Goal: Transaction & Acquisition: Book appointment/travel/reservation

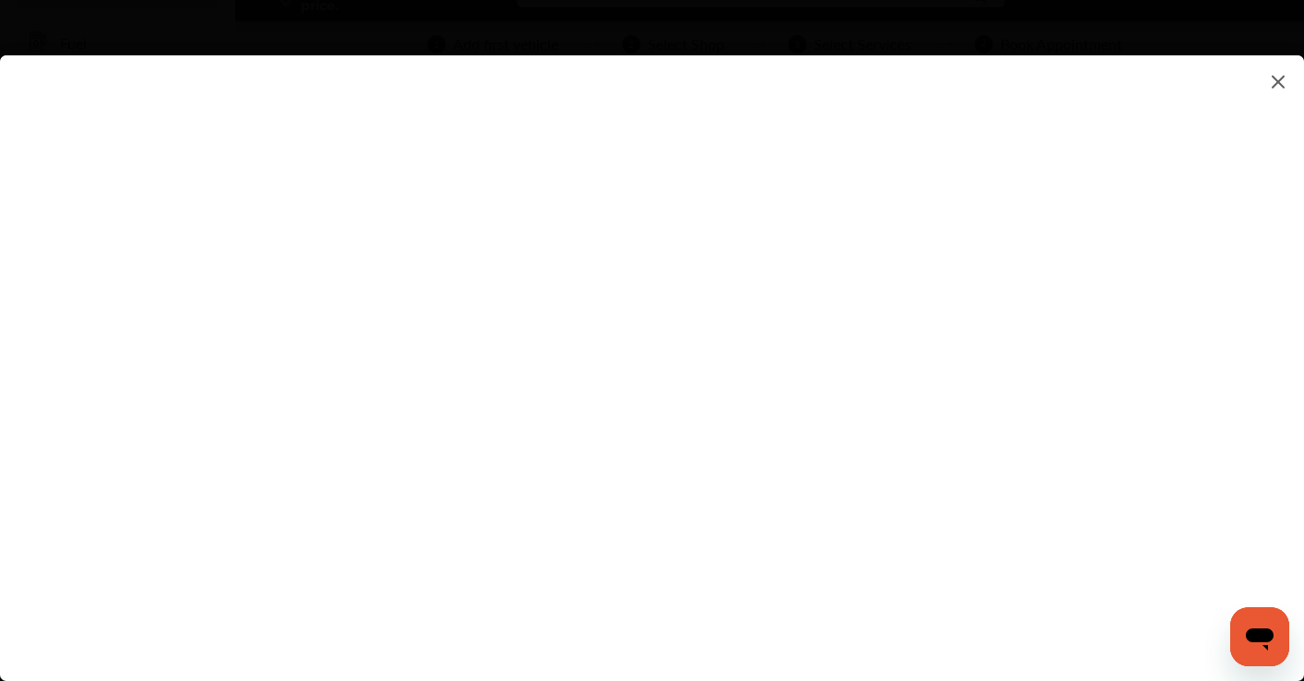
scroll to position [126, 0]
click at [791, 434] on flutter-view at bounding box center [652, 349] width 1304 height 589
type input "**********"
click at [872, 556] on flutter-view "**********" at bounding box center [652, 349] width 1304 height 589
click at [880, 549] on flutter-view at bounding box center [652, 349] width 1304 height 589
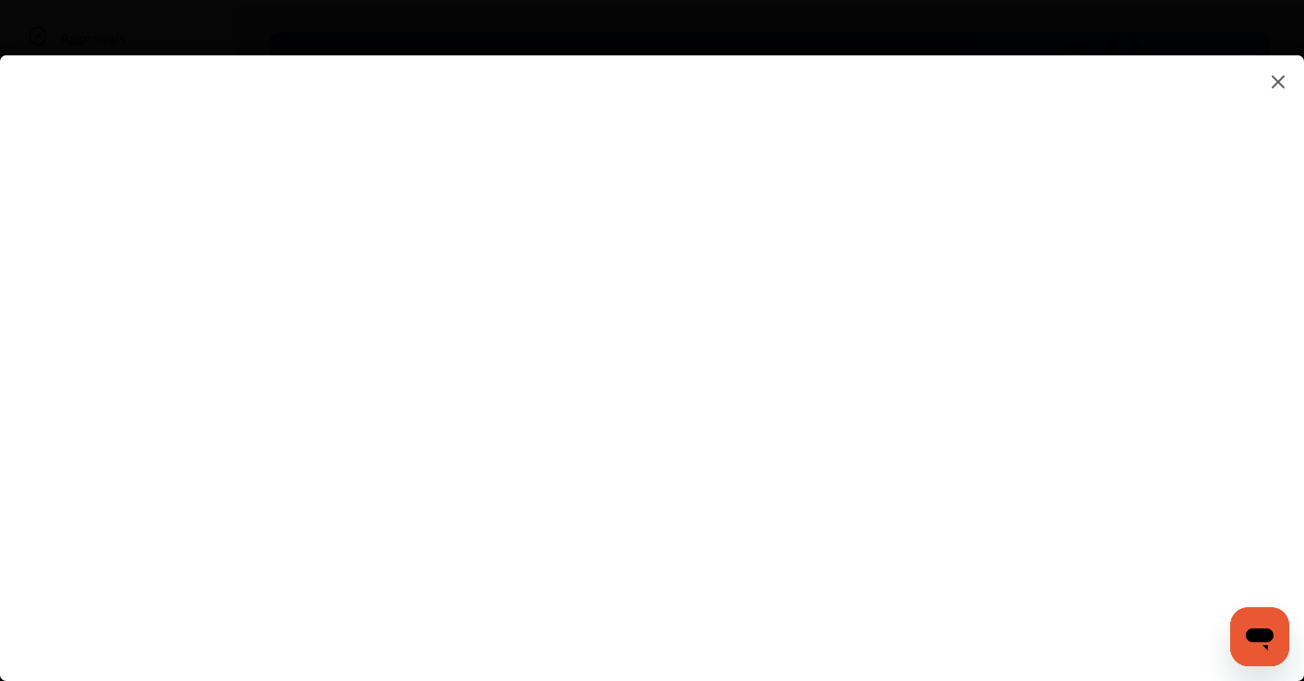
scroll to position [181, 0]
click at [855, 411] on flutter-view at bounding box center [652, 349] width 1304 height 589
type textarea "**********"
type input "***"
click at [817, 489] on flutter-view at bounding box center [652, 349] width 1304 height 589
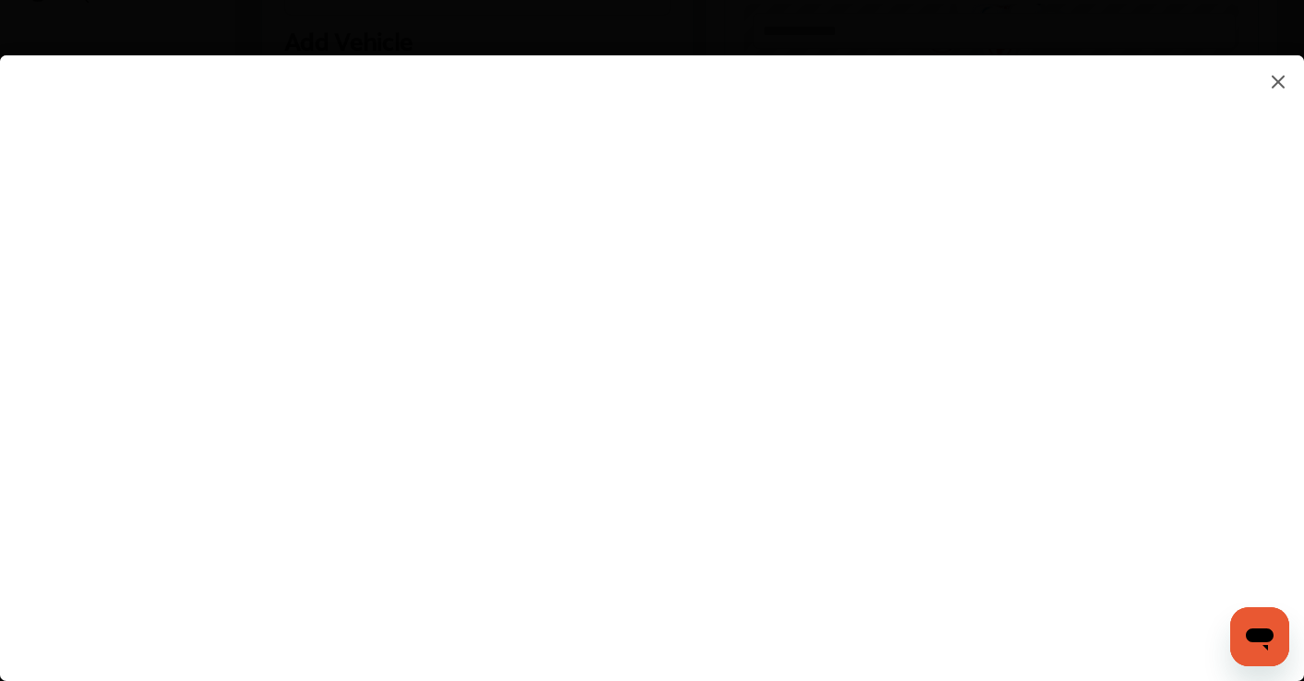
scroll to position [642, 0]
click at [856, 394] on flutter-view at bounding box center [652, 349] width 1304 height 589
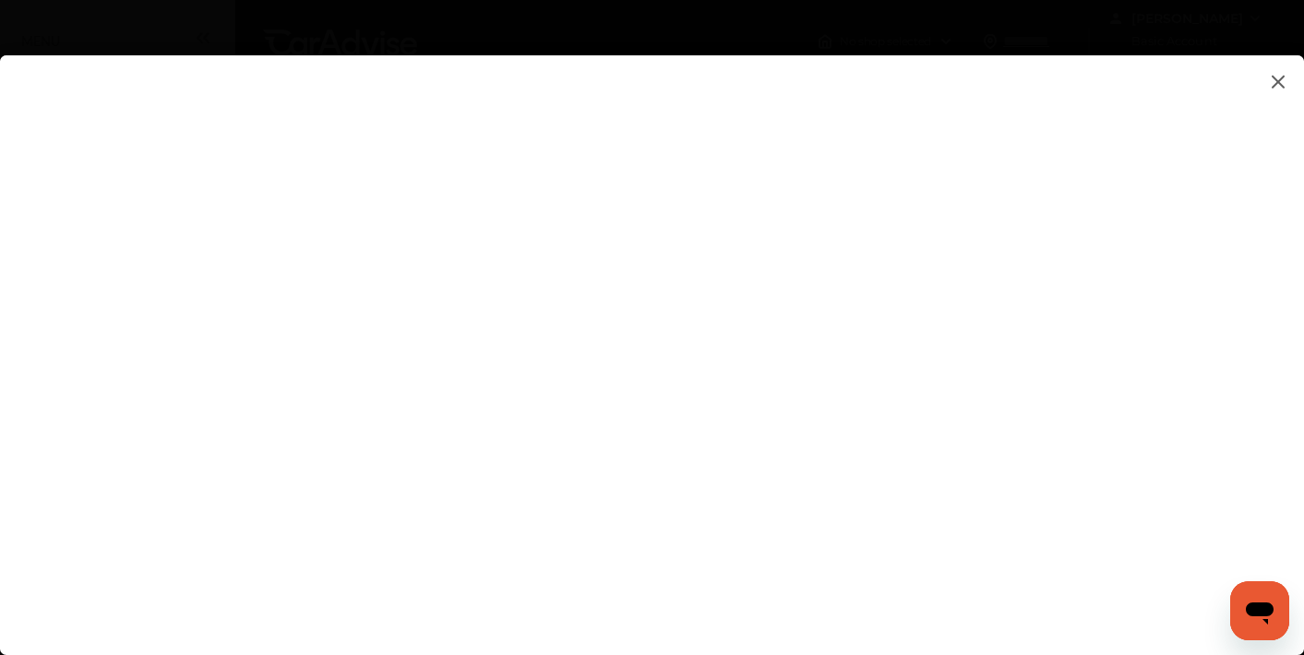
click at [216, 3] on div at bounding box center [666, 342] width 1333 height 685
click at [1282, 82] on img at bounding box center [1278, 81] width 22 height 23
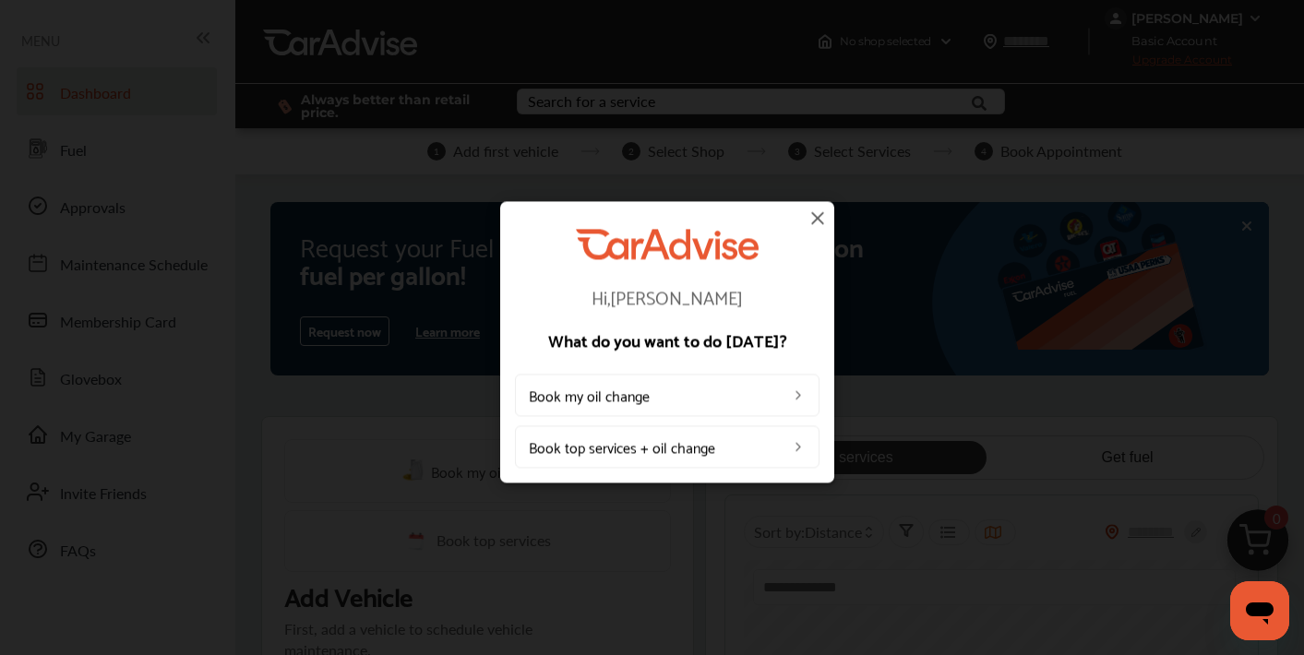
click at [662, 395] on link "Book my oil change" at bounding box center [667, 396] width 304 height 42
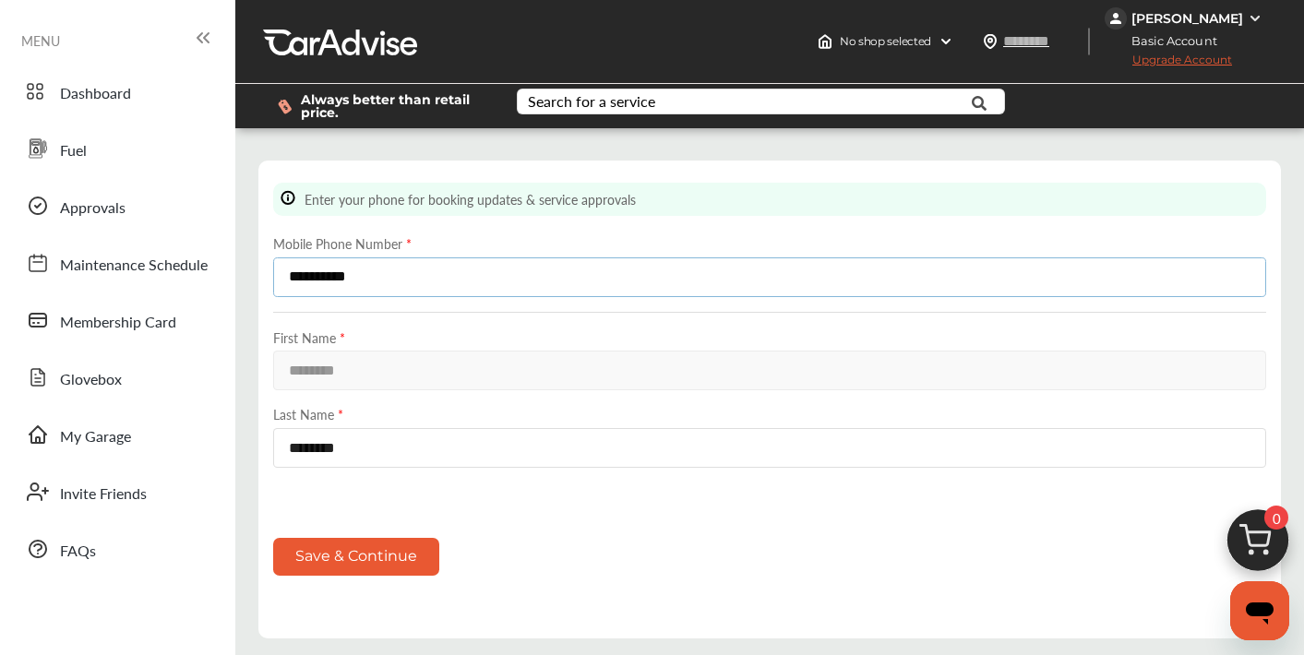
type input "**********"
click at [383, 556] on button "Save & Continue" at bounding box center [356, 557] width 166 height 38
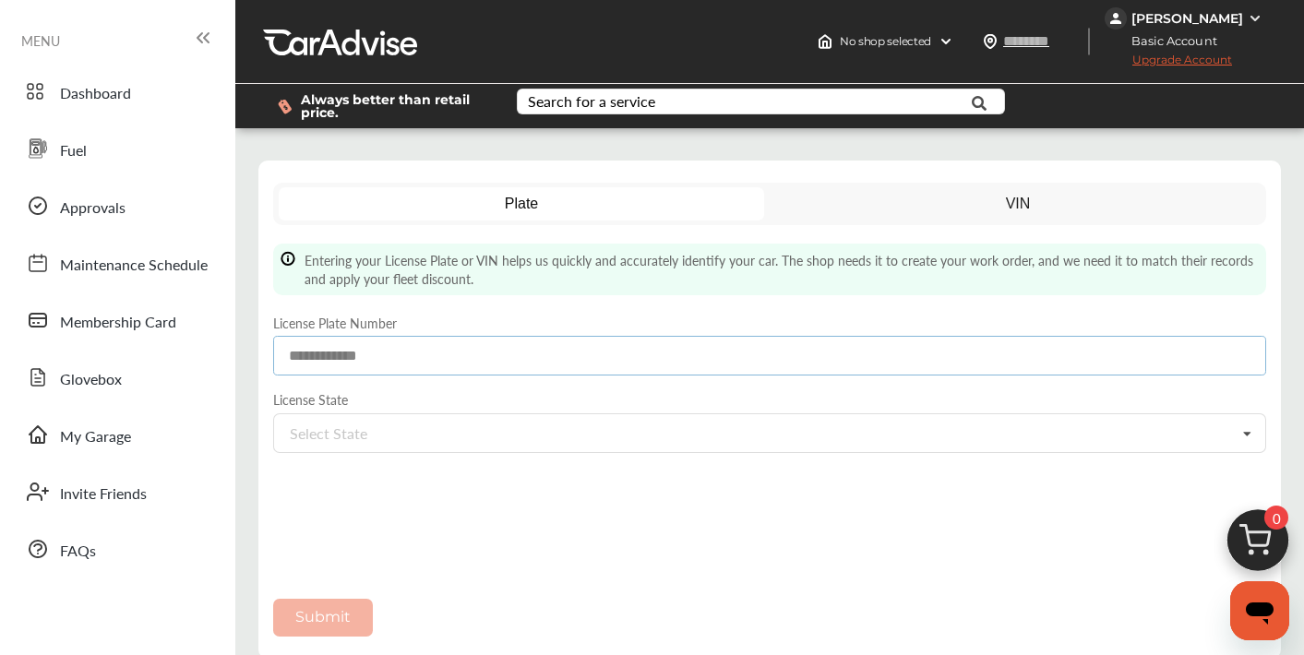
click at [501, 359] on input at bounding box center [769, 356] width 993 height 40
click at [910, 206] on link "VIN" at bounding box center [1018, 203] width 486 height 33
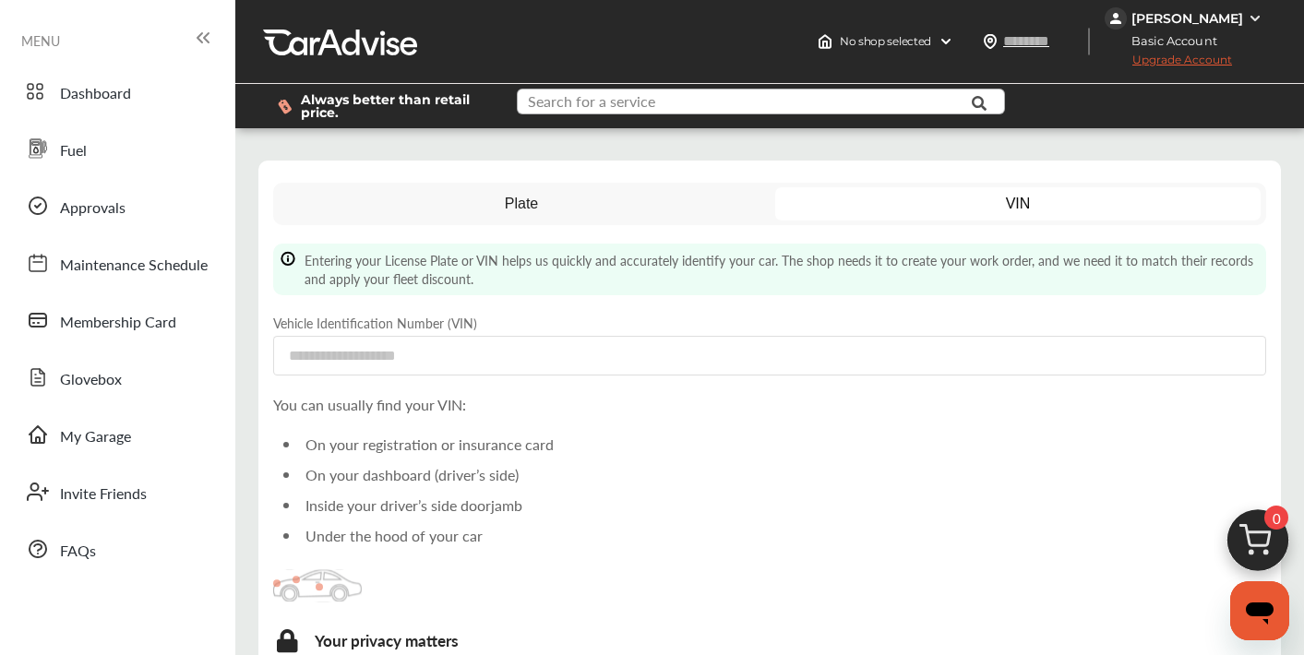
click at [639, 115] on input "text" at bounding box center [748, 103] width 459 height 29
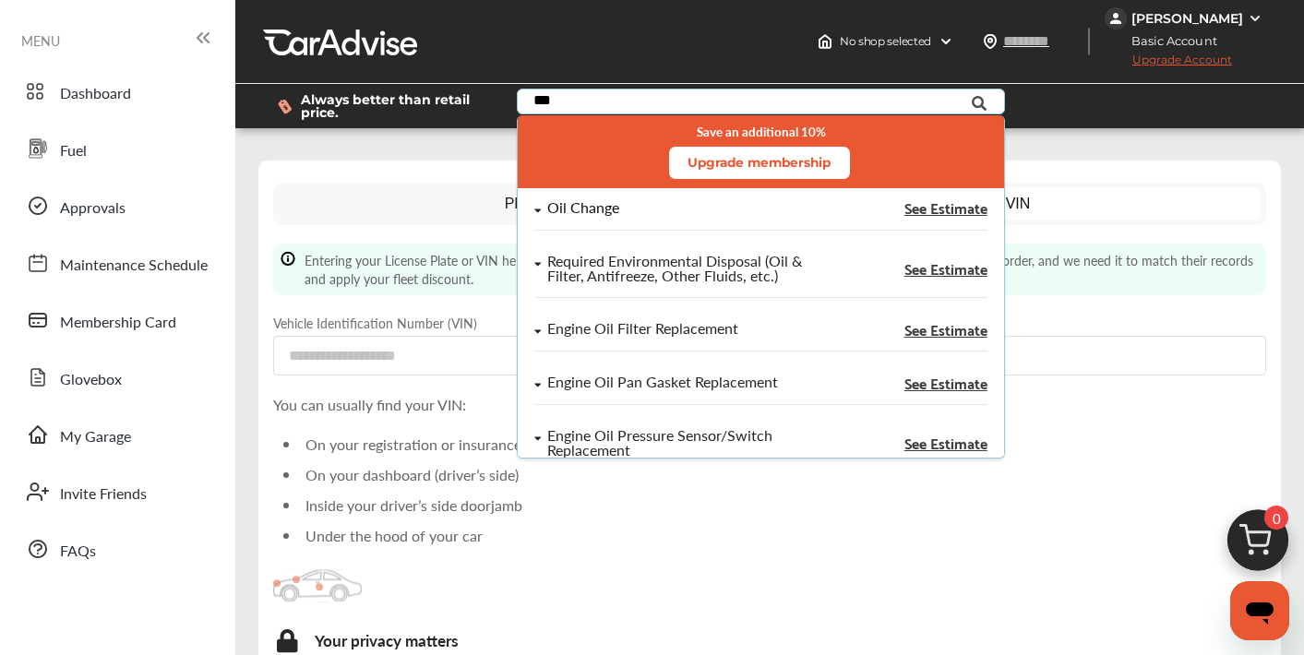
type input "***"
click at [708, 209] on div "Oil Change" at bounding box center [669, 208] width 271 height 16
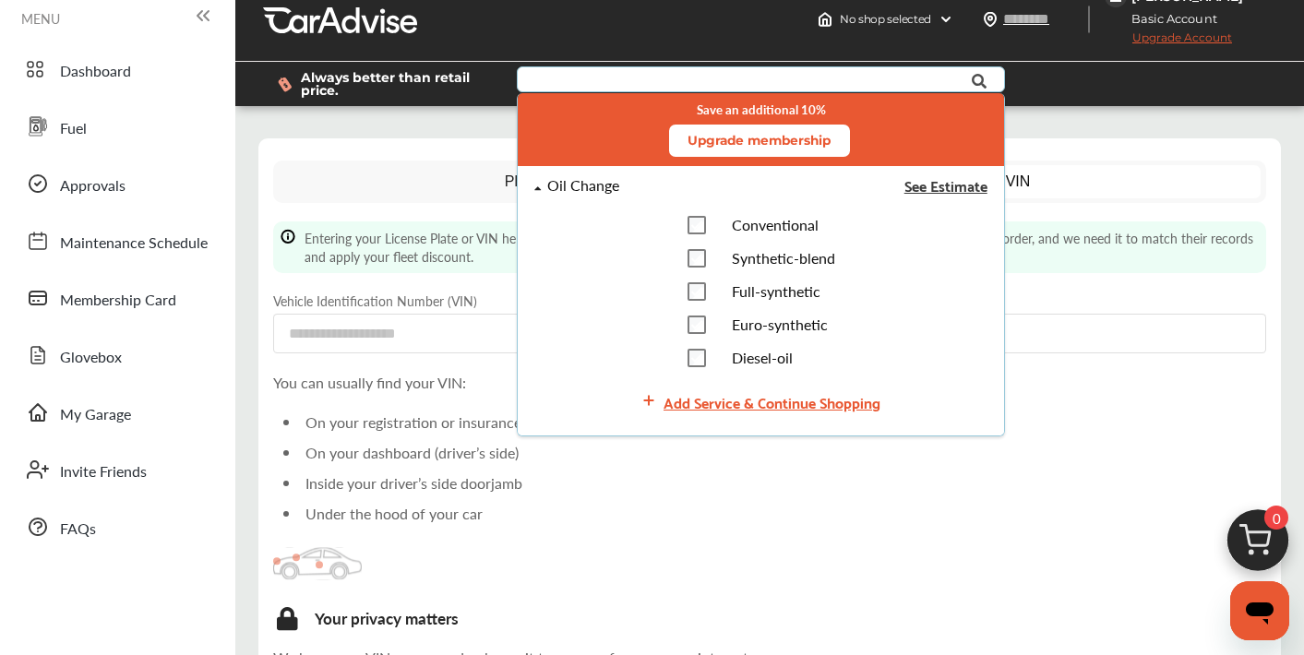
click at [942, 184] on span "See Estimate" at bounding box center [944, 185] width 83 height 15
click at [948, 185] on span "See Estimate" at bounding box center [944, 185] width 83 height 15
click at [580, 188] on div "Oil Change" at bounding box center [582, 186] width 72 height 16
click at [931, 186] on span "See Estimate" at bounding box center [944, 185] width 83 height 15
click at [960, 72] on icon at bounding box center [980, 81] width 42 height 46
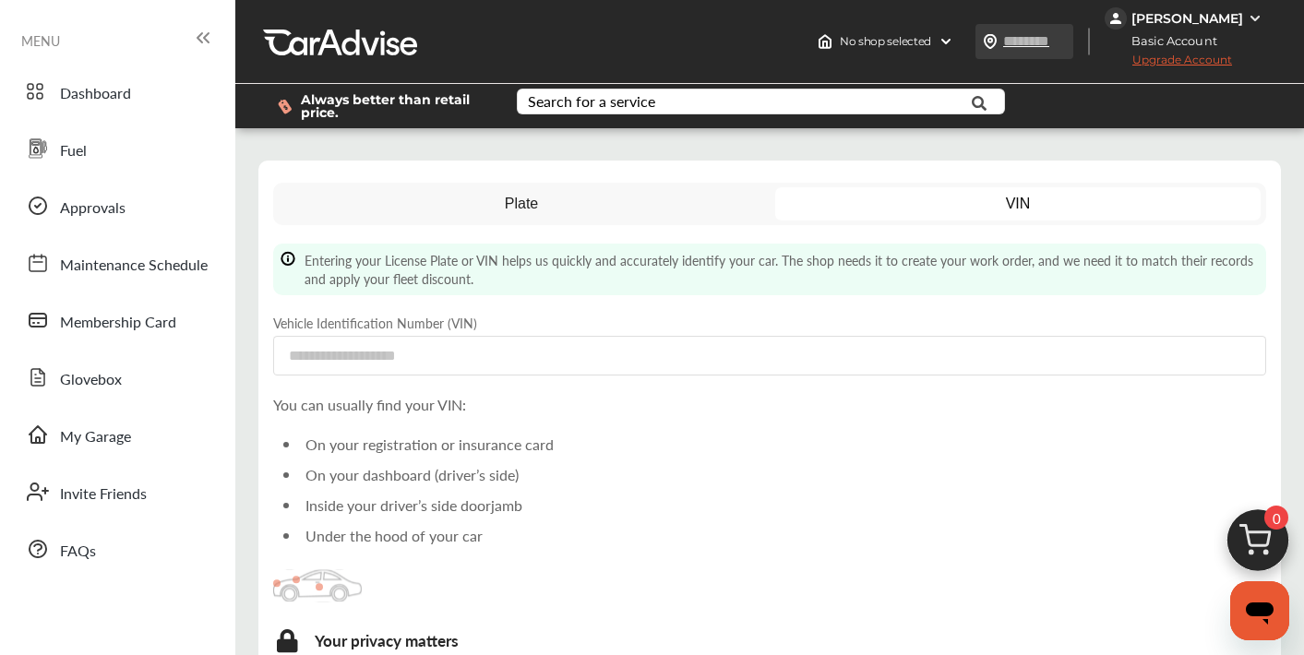
click at [989, 52] on div at bounding box center [1024, 41] width 98 height 35
click at [1002, 41] on input "text" at bounding box center [1044, 40] width 85 height 19
type input "*****"
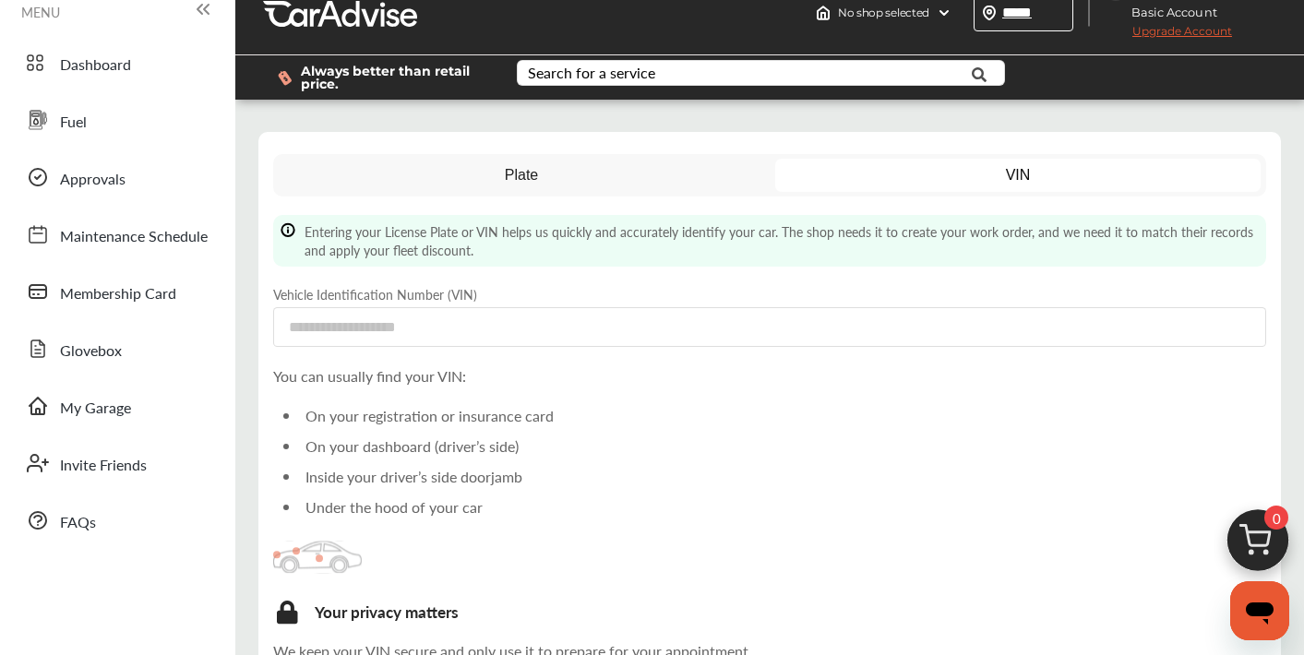
scroll to position [30, 0]
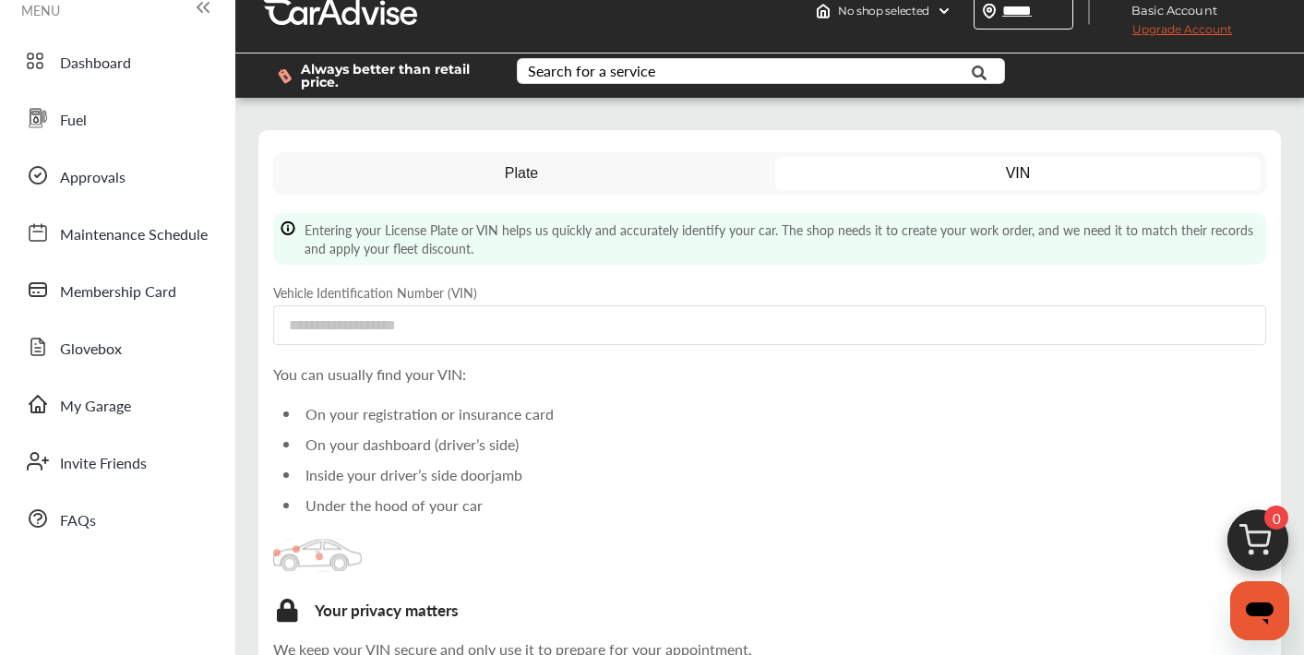
click at [579, 200] on div "Plate VIN Entering your License Plate or VIN helps us quickly and accurately id…" at bounding box center [769, 432] width 993 height 561
type input "*****"
click at [579, 175] on link "Plate" at bounding box center [522, 173] width 486 height 33
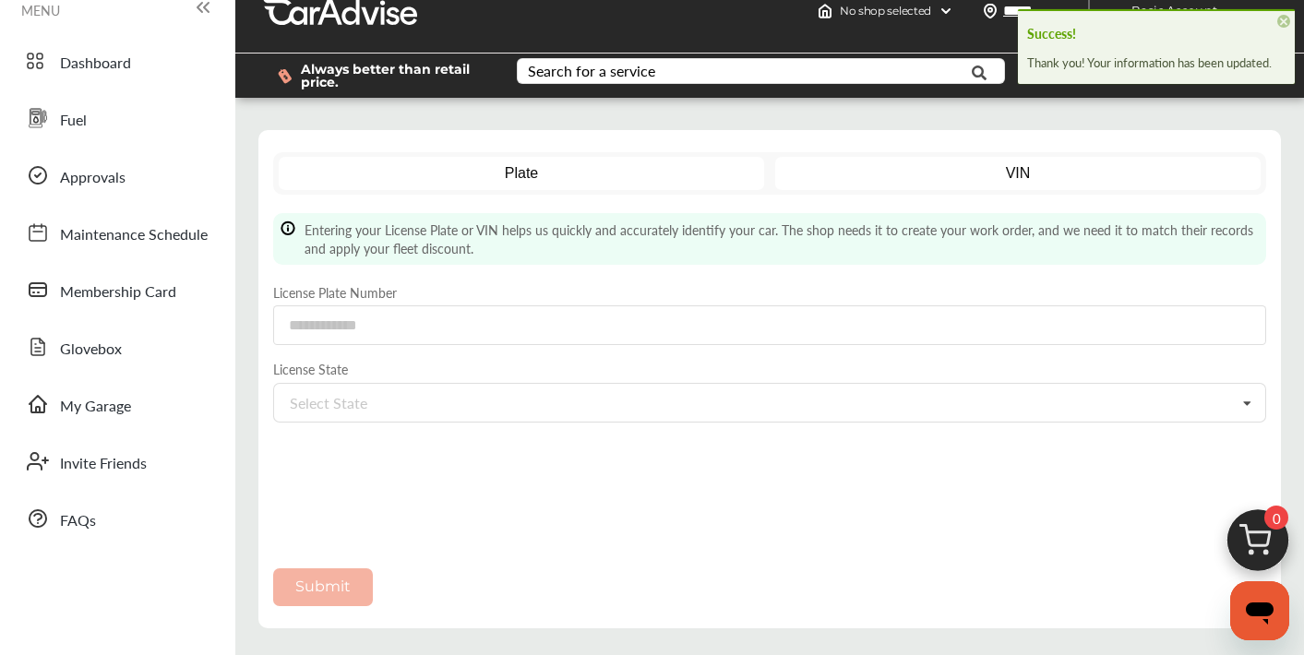
click at [927, 177] on link "VIN" at bounding box center [1018, 173] width 486 height 33
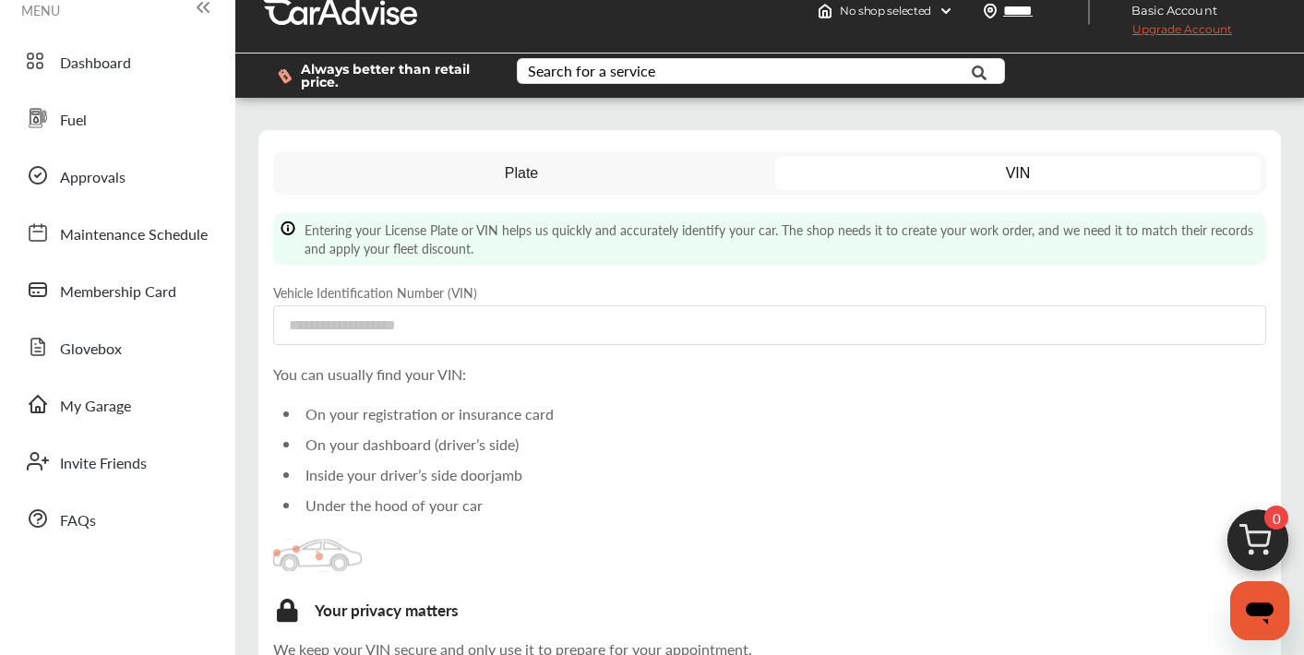
click at [554, 200] on div "Plate VIN Entering your License Plate or VIN helps us quickly and accurately id…" at bounding box center [769, 432] width 993 height 561
click at [554, 183] on link "Plate" at bounding box center [522, 173] width 486 height 33
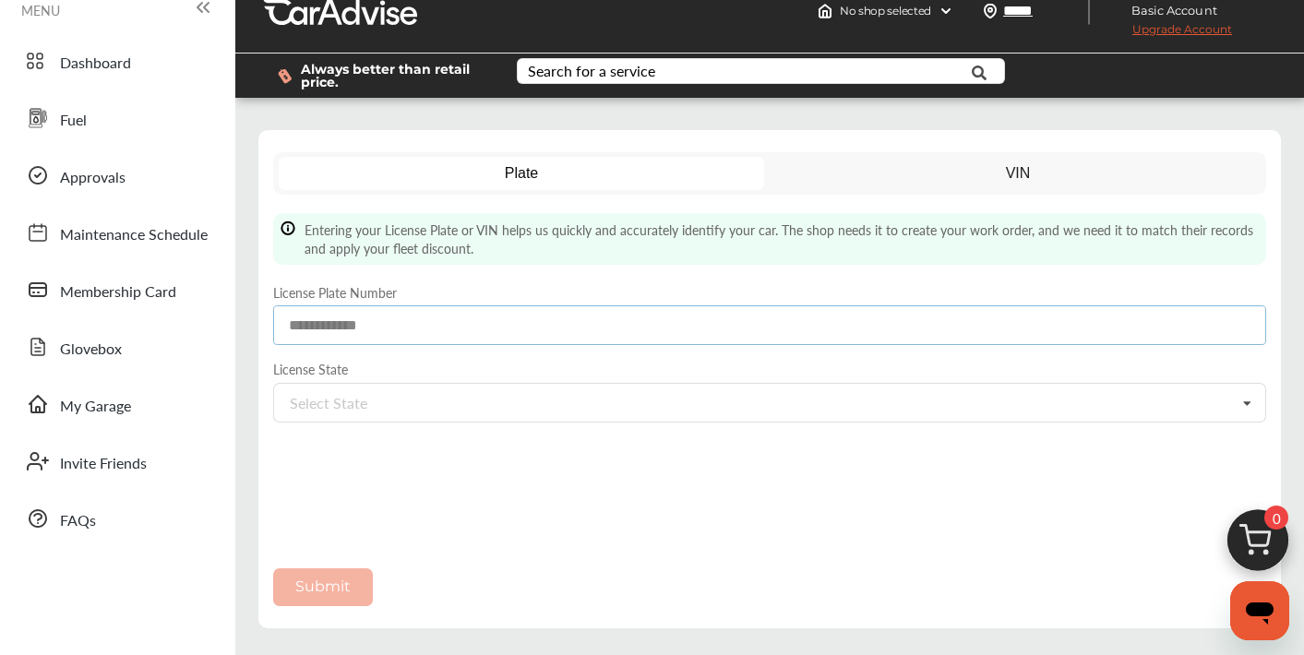
click at [414, 337] on input at bounding box center [769, 325] width 993 height 40
type input "*******"
click at [362, 402] on div "Select State" at bounding box center [329, 403] width 78 height 15
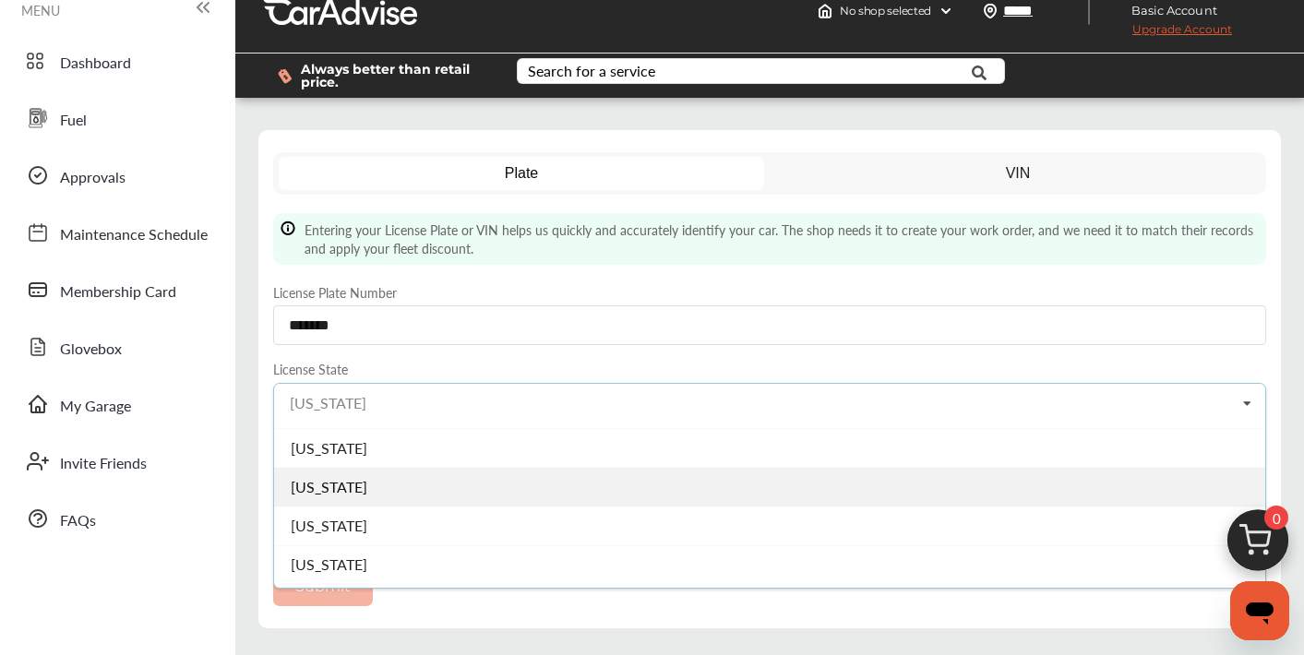
scroll to position [84, 0]
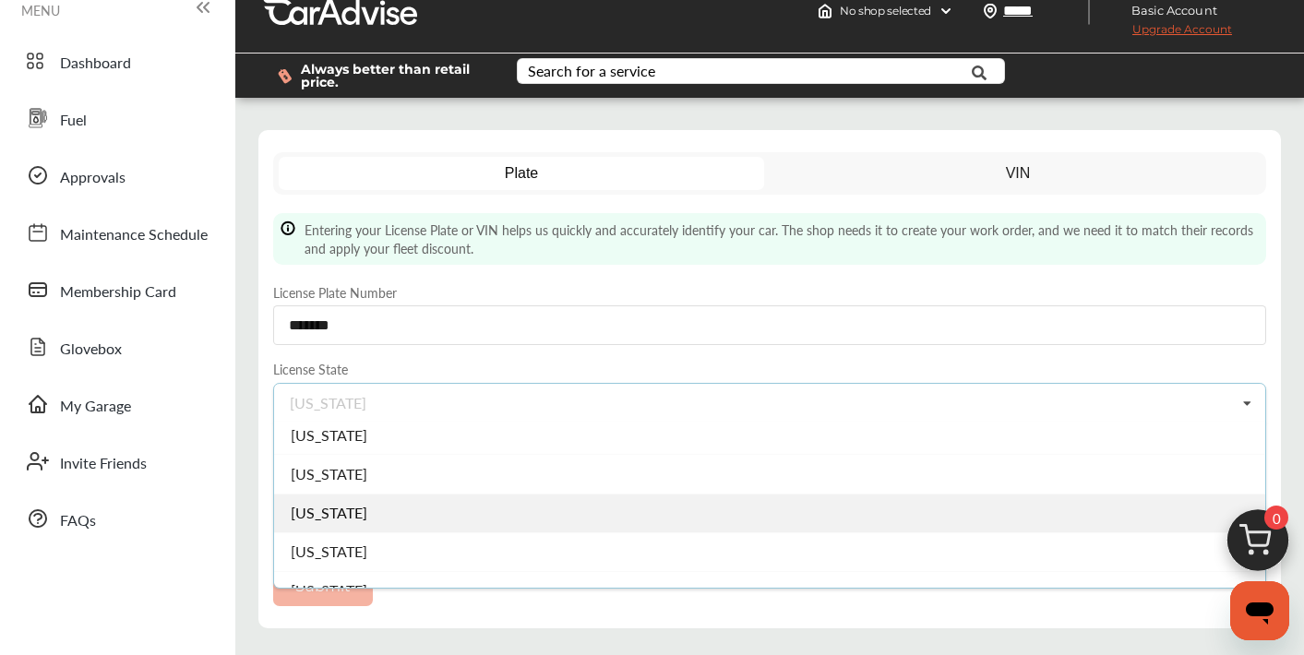
click at [344, 518] on span "California" at bounding box center [329, 512] width 77 height 21
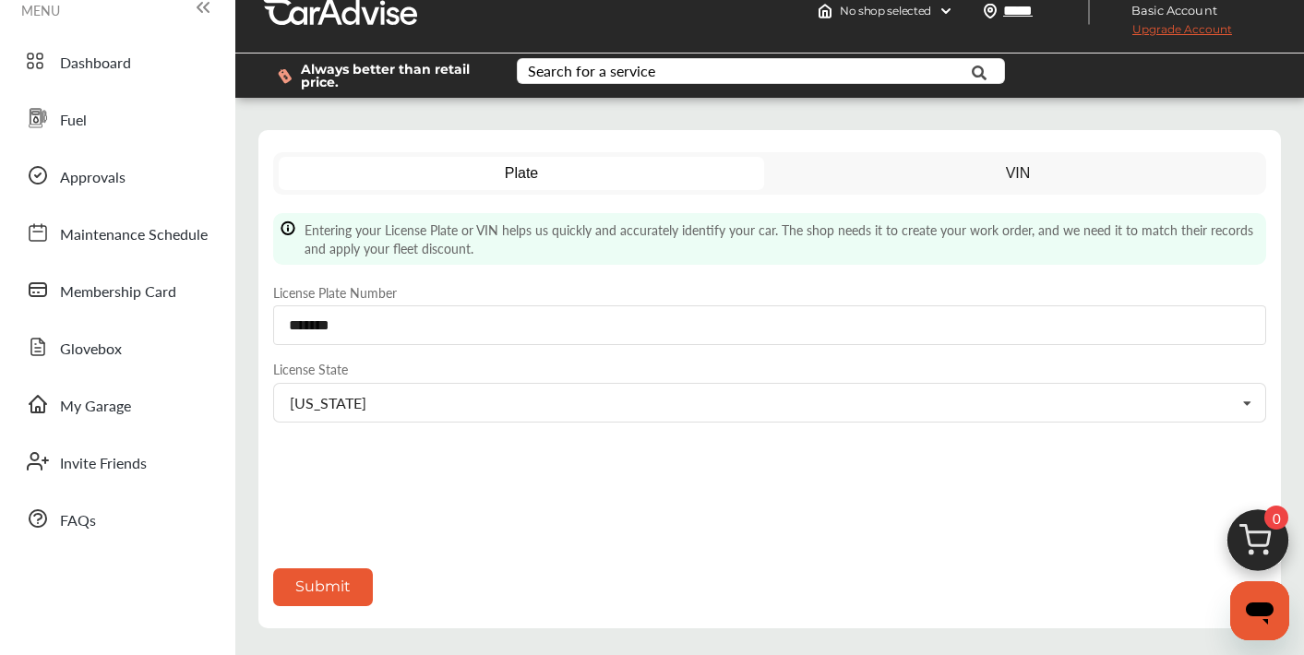
click at [334, 588] on button "Submit" at bounding box center [323, 587] width 100 height 38
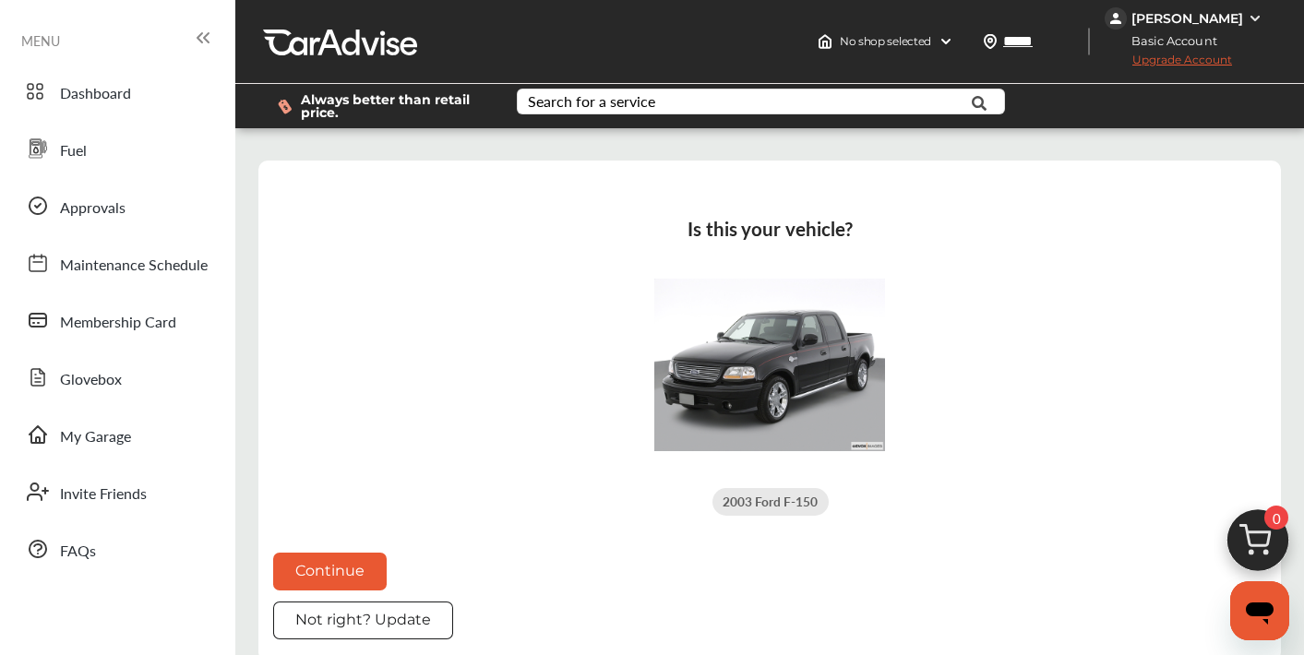
scroll to position [68, 0]
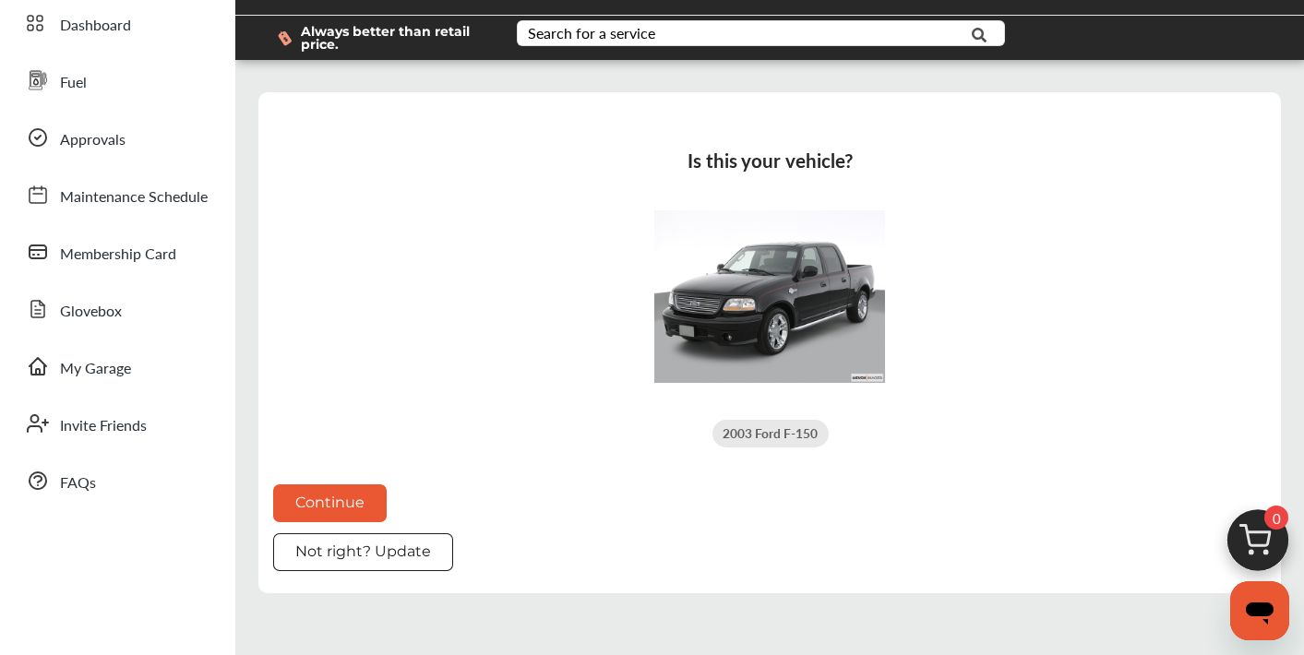
click at [330, 501] on button "Continue" at bounding box center [329, 503] width 113 height 38
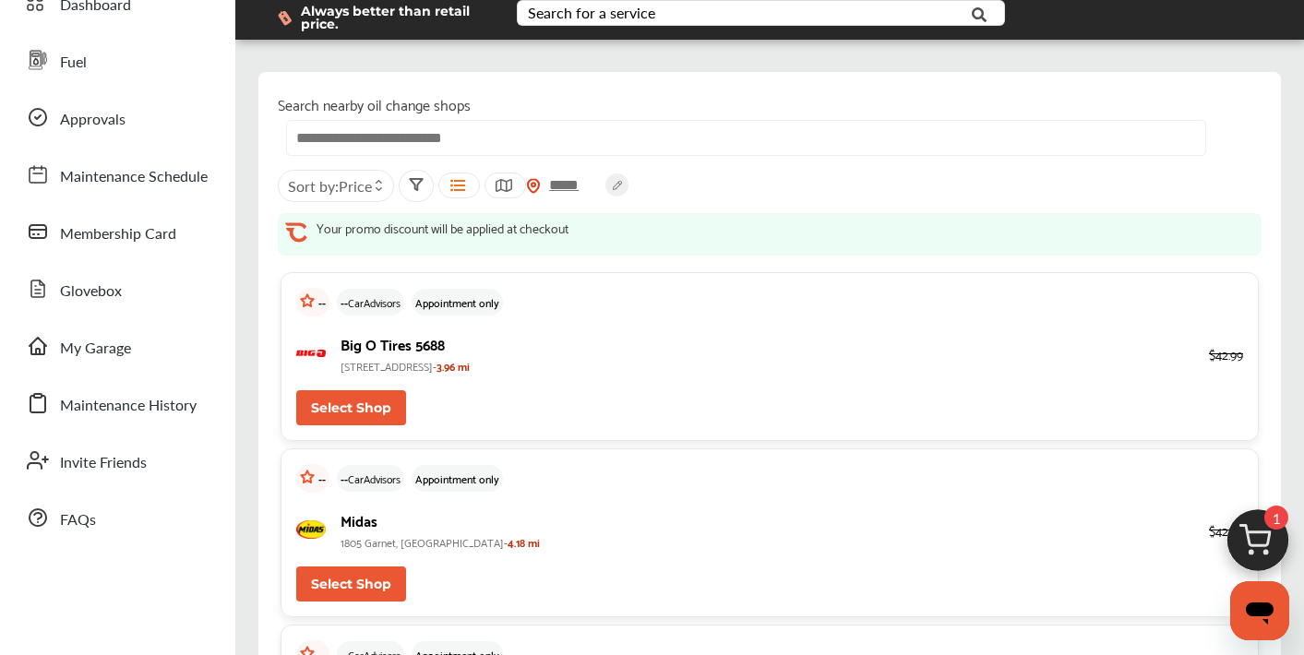
scroll to position [89, 0]
click at [376, 407] on button "Select Shop" at bounding box center [351, 407] width 110 height 35
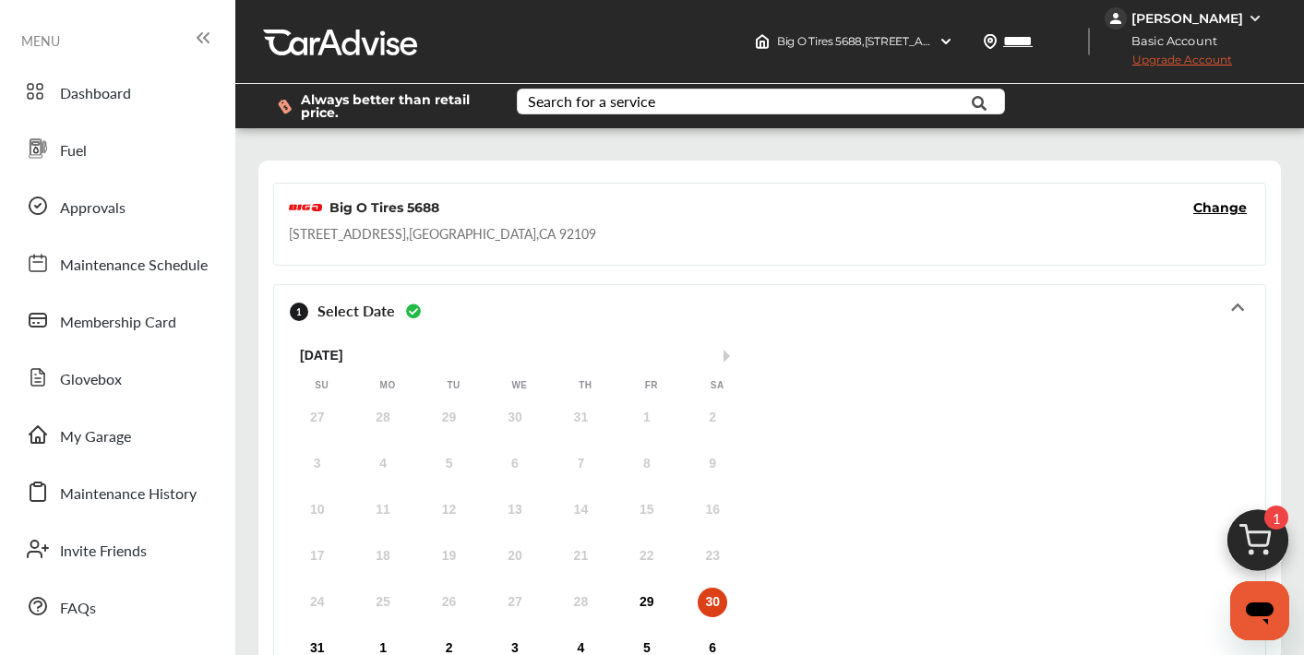
scroll to position [101, 0]
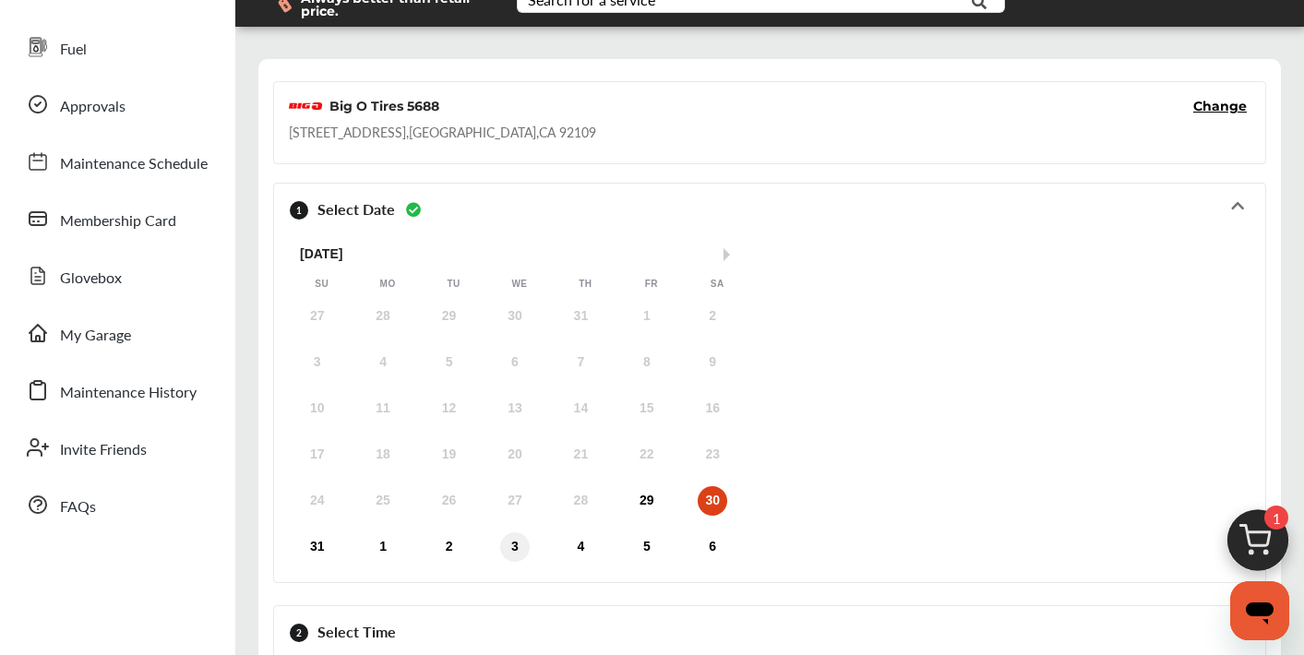
click at [510, 552] on div "3" at bounding box center [515, 547] width 30 height 30
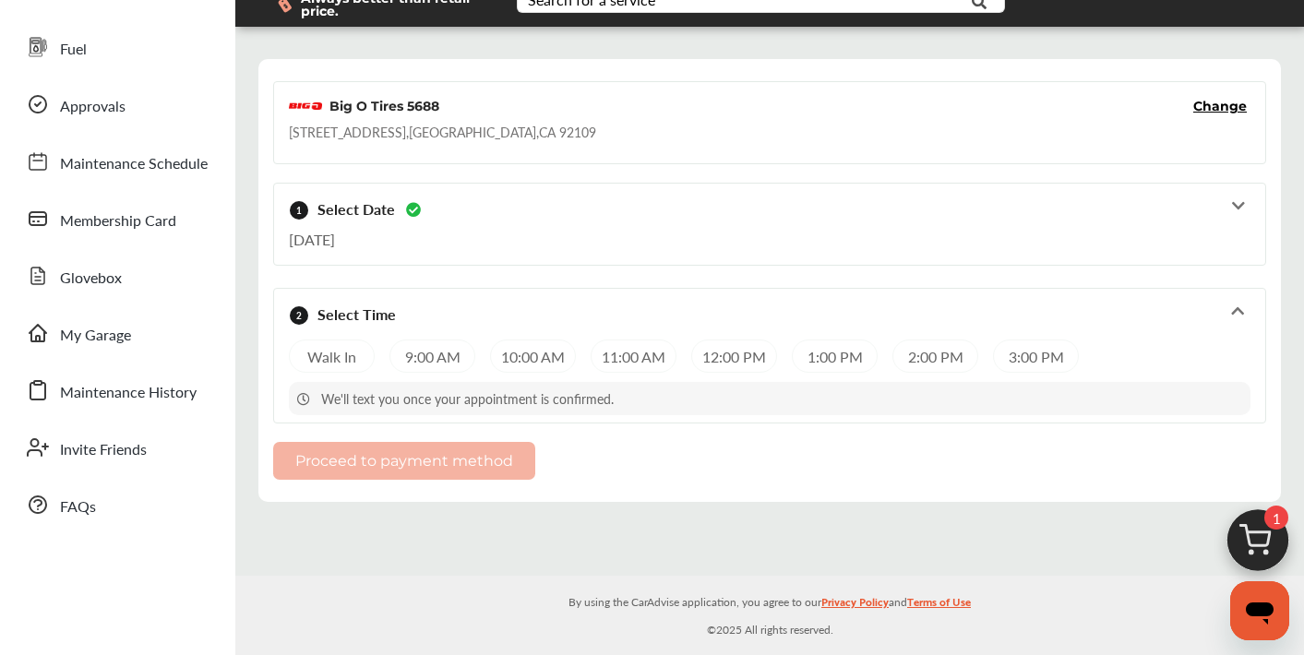
click at [517, 348] on div "10:00 AM" at bounding box center [533, 356] width 86 height 33
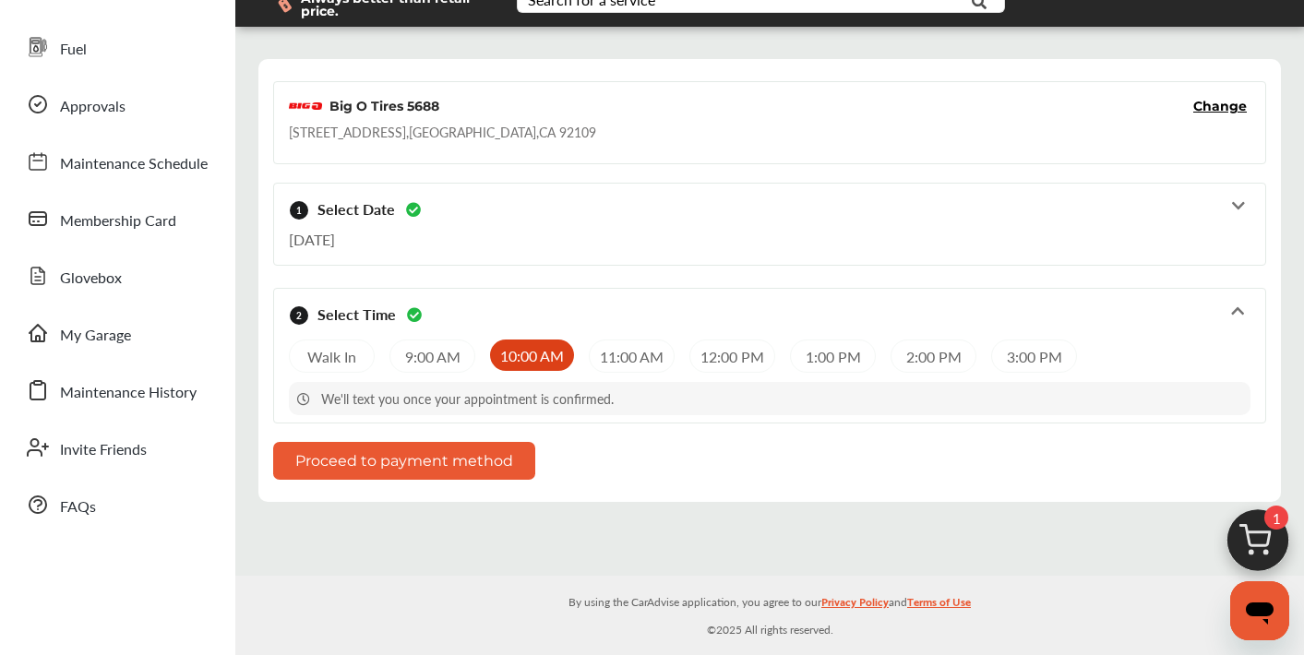
click at [456, 457] on button "Proceed to payment method" at bounding box center [404, 461] width 262 height 38
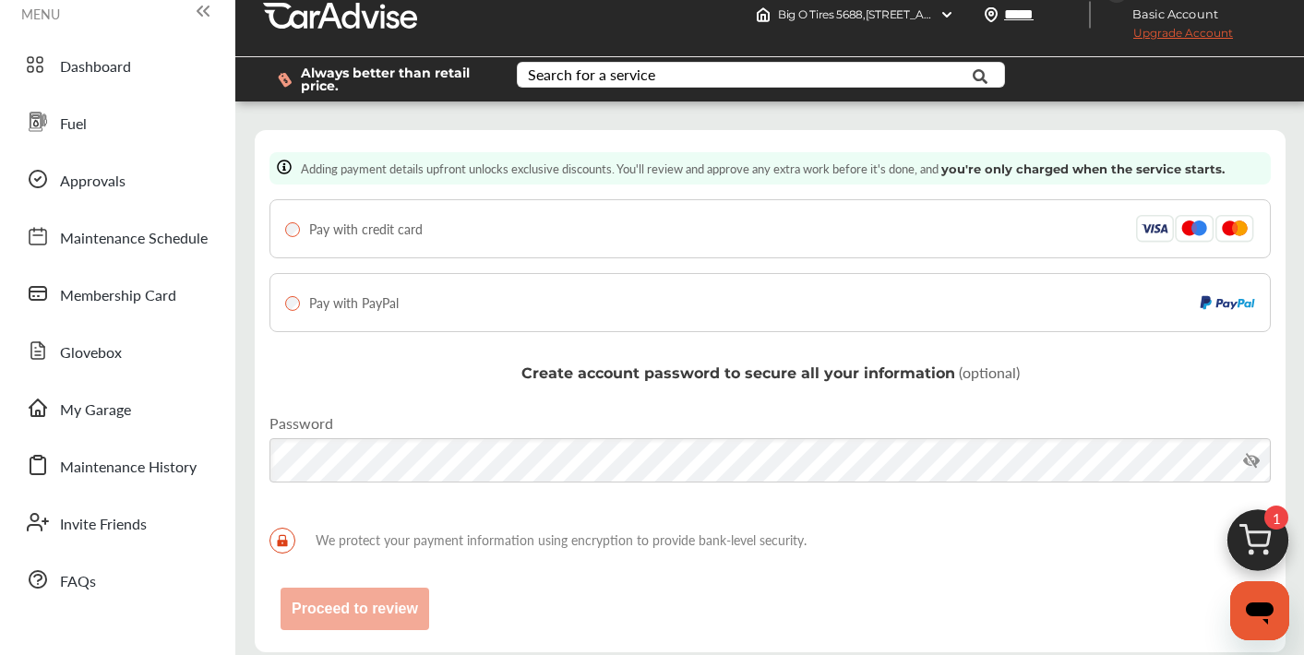
scroll to position [15, 0]
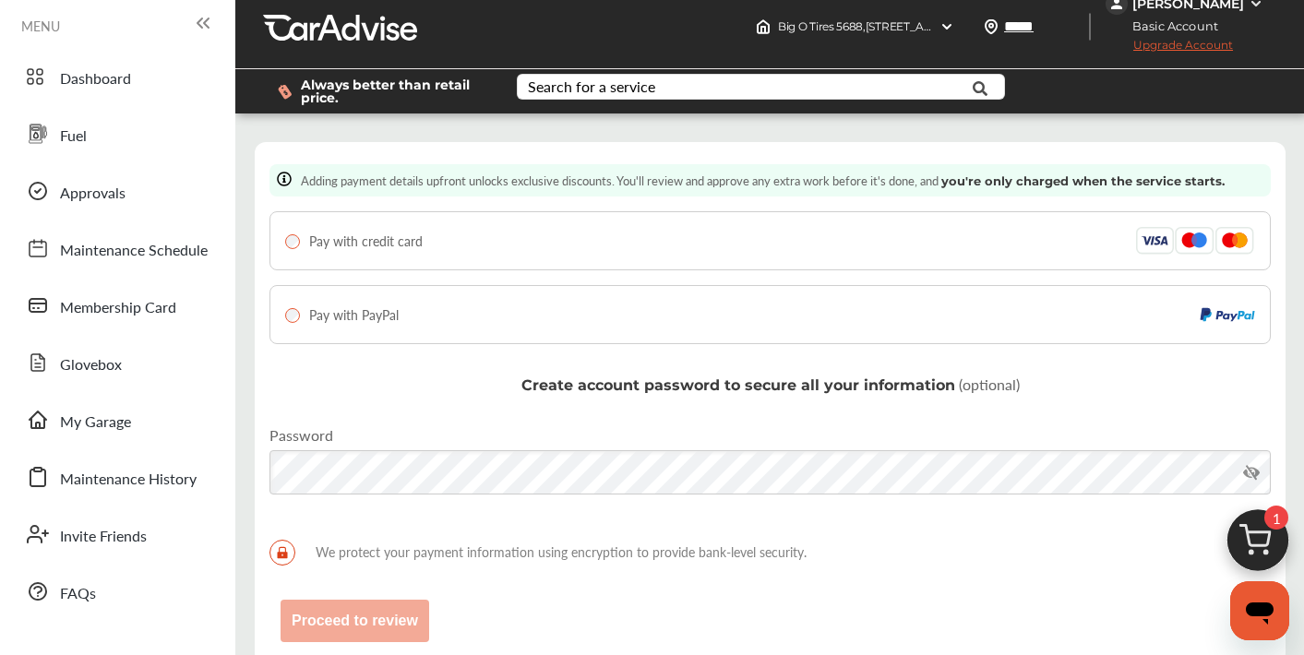
click at [420, 256] on div "Pay with credit card" at bounding box center [769, 240] width 1001 height 59
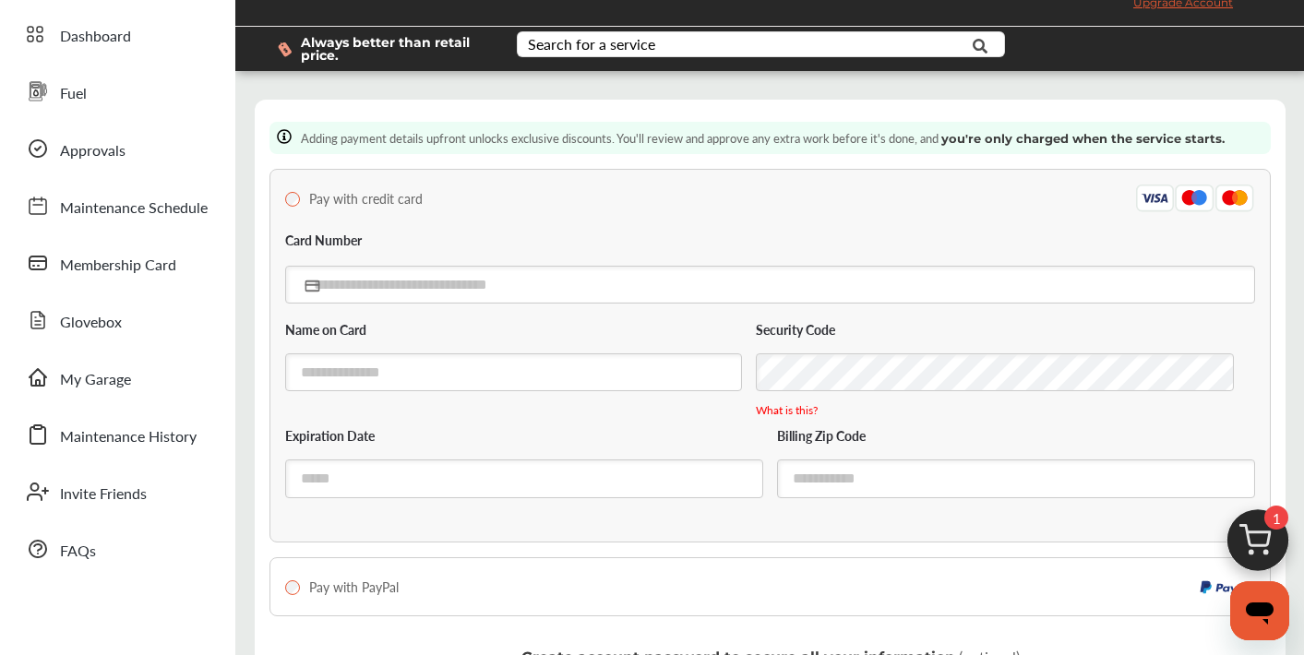
scroll to position [47, 0]
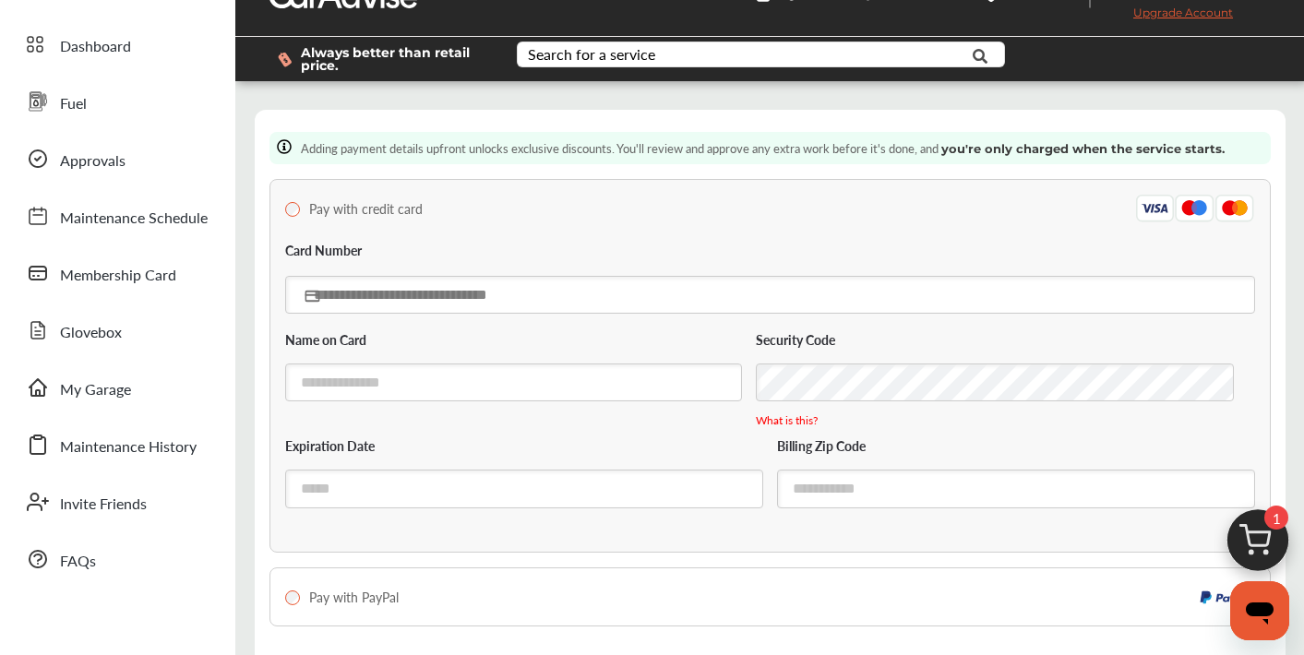
click at [447, 305] on input "text" at bounding box center [770, 295] width 970 height 38
click at [328, 293] on input "text" at bounding box center [770, 295] width 970 height 38
type input "**********"
type input "*****"
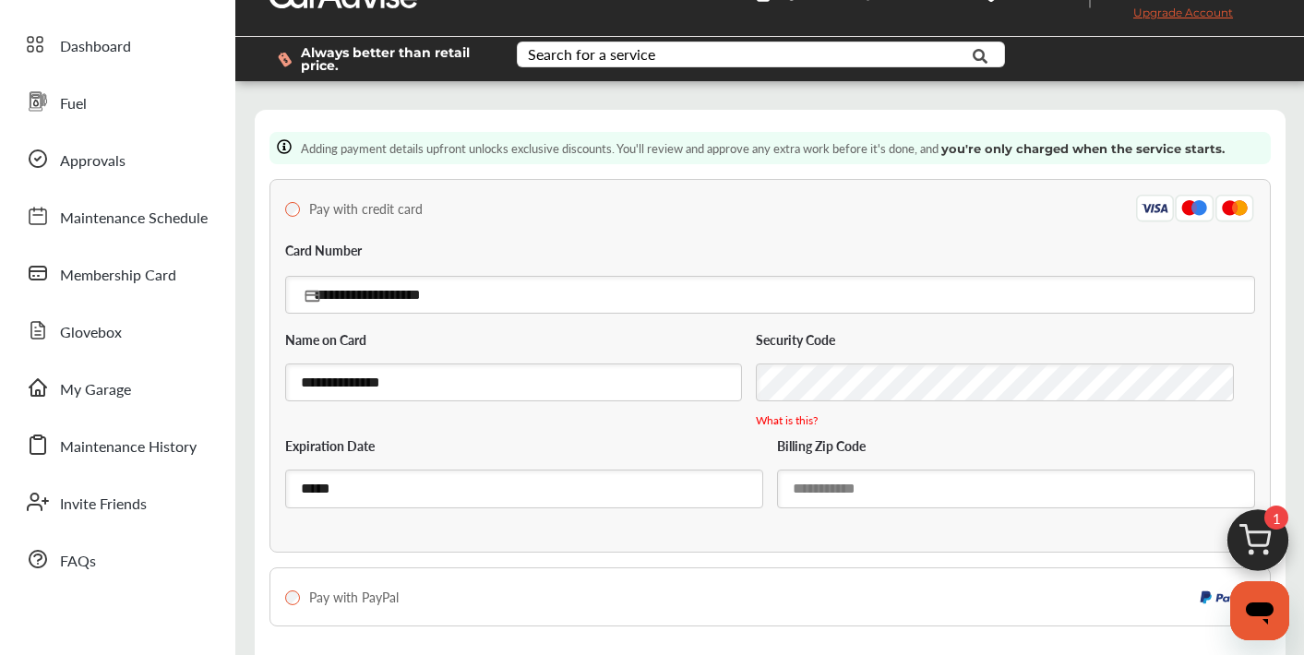
type input "**********"
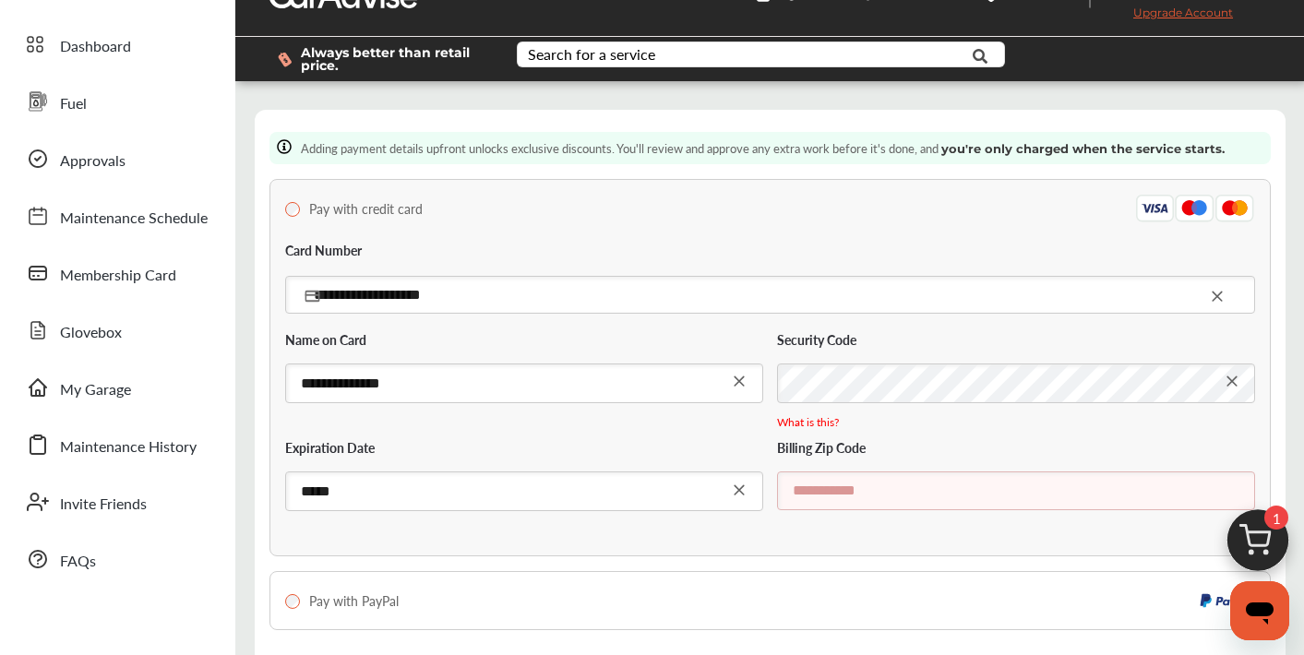
click at [850, 495] on input "text" at bounding box center [1016, 490] width 478 height 38
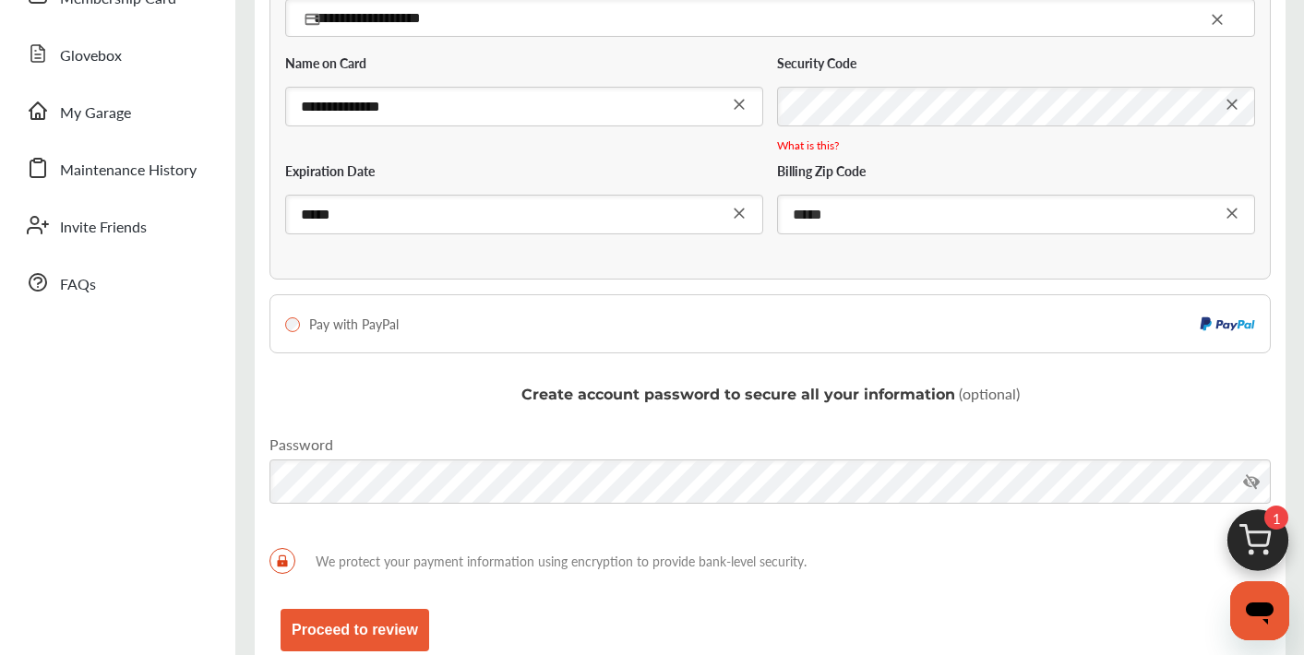
type input "*****"
click at [501, 421] on div "**********" at bounding box center [770, 253] width 1031 height 841
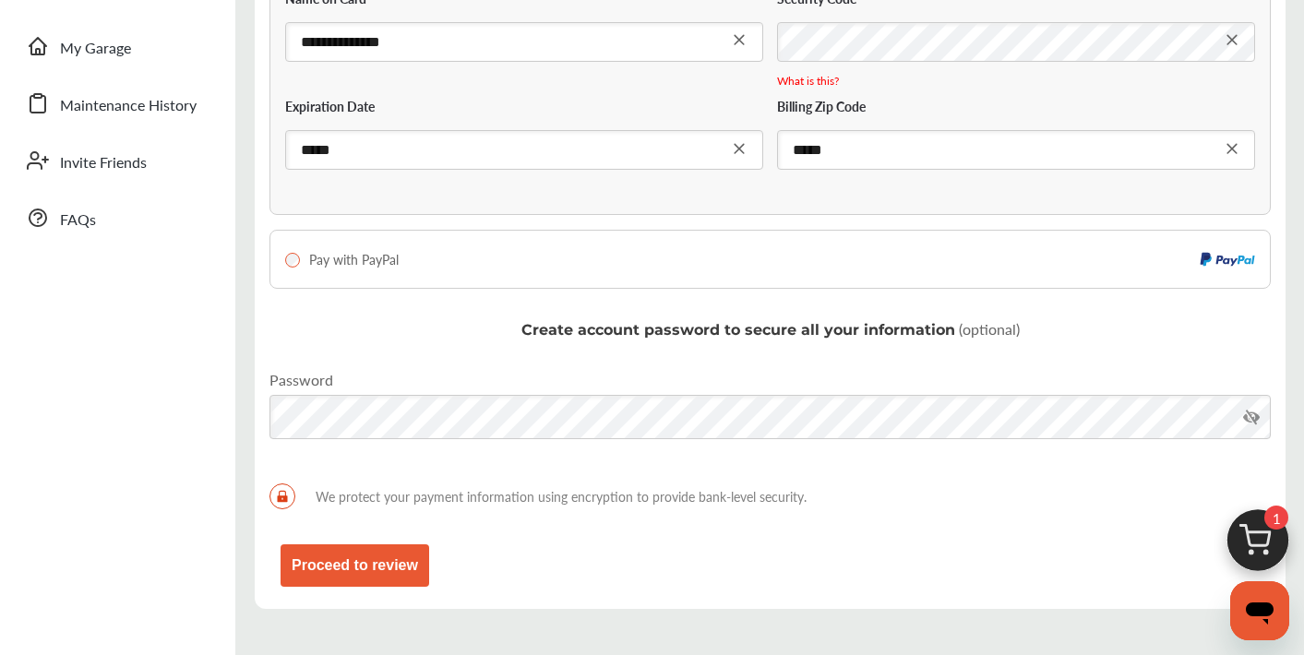
scroll to position [390, 0]
click at [418, 545] on button "Proceed to review" at bounding box center [354, 564] width 149 height 42
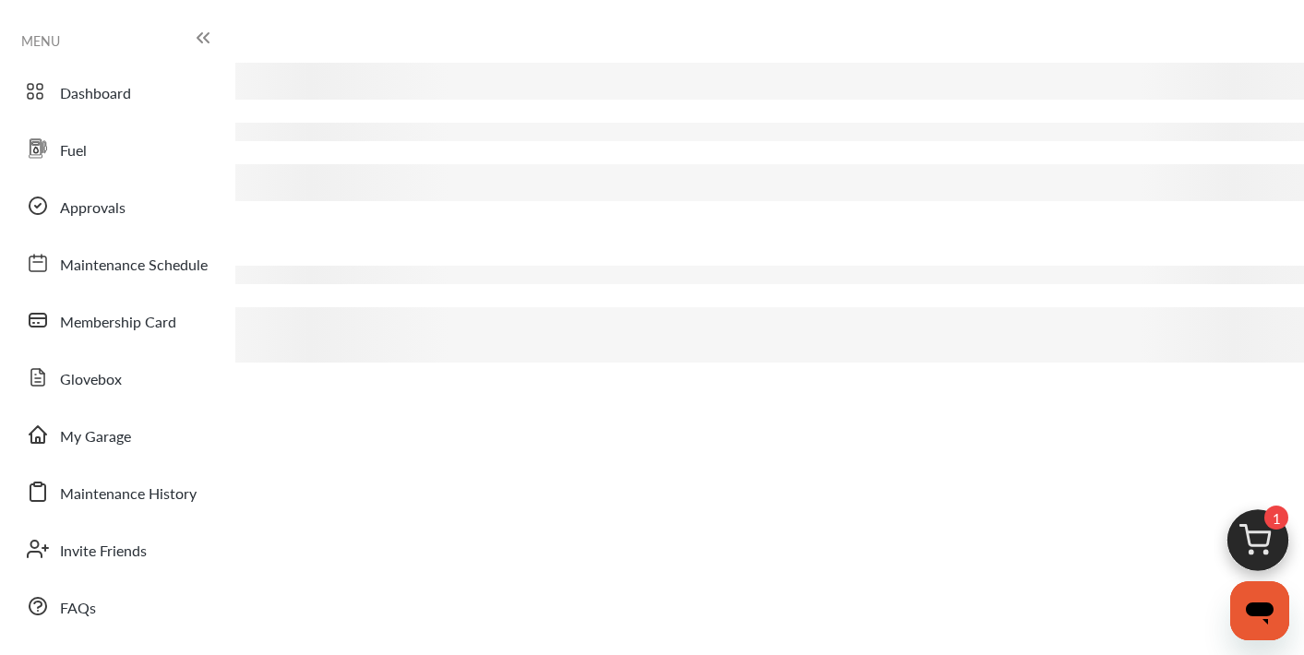
scroll to position [0, 0]
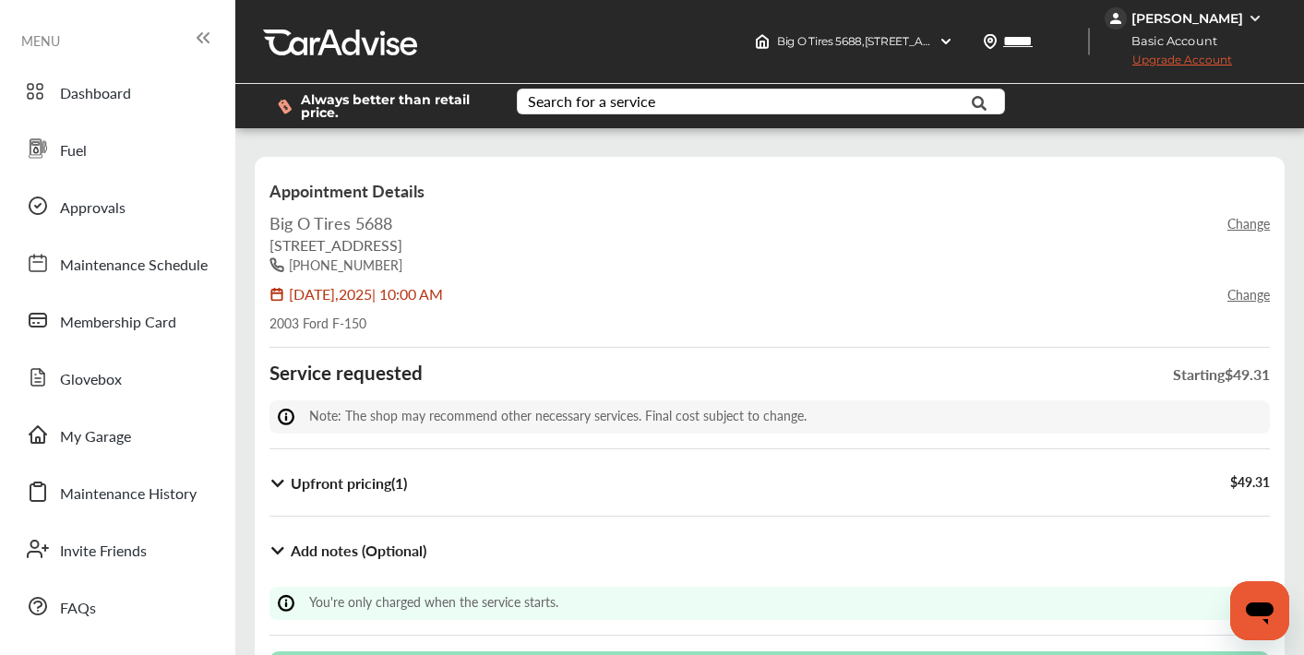
click at [1240, 229] on link "Change" at bounding box center [1248, 223] width 42 height 18
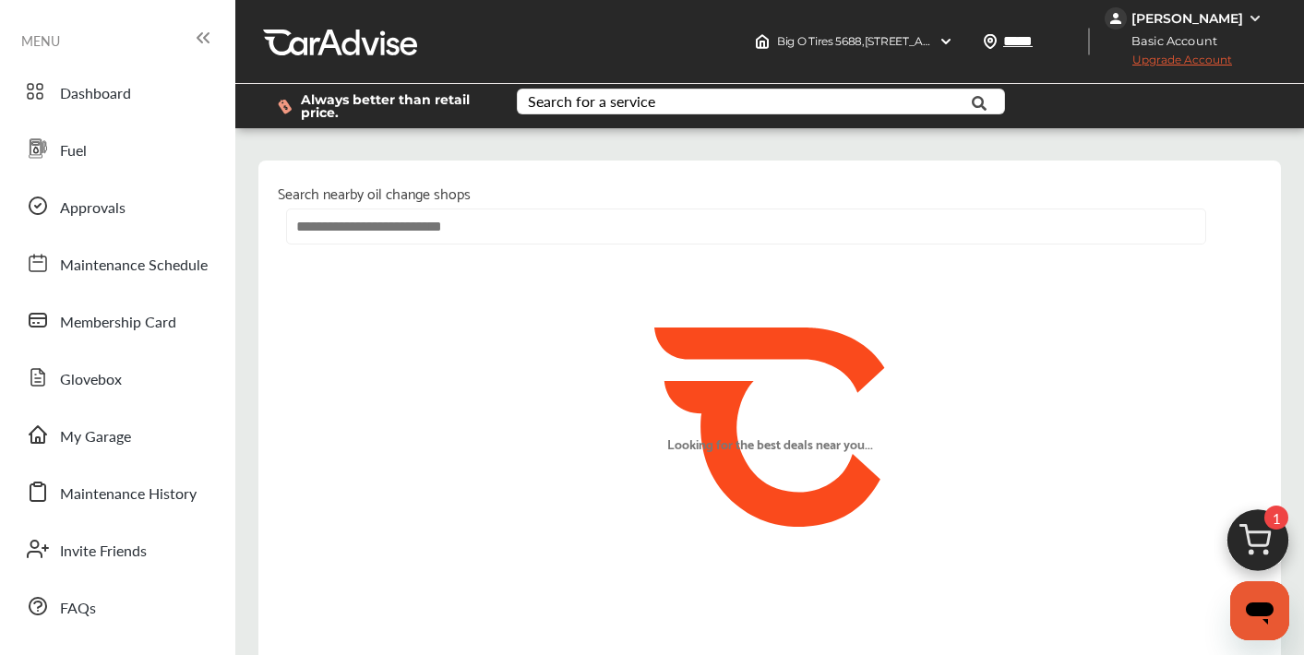
click at [699, 240] on input "text" at bounding box center [746, 227] width 920 height 36
type input "*"
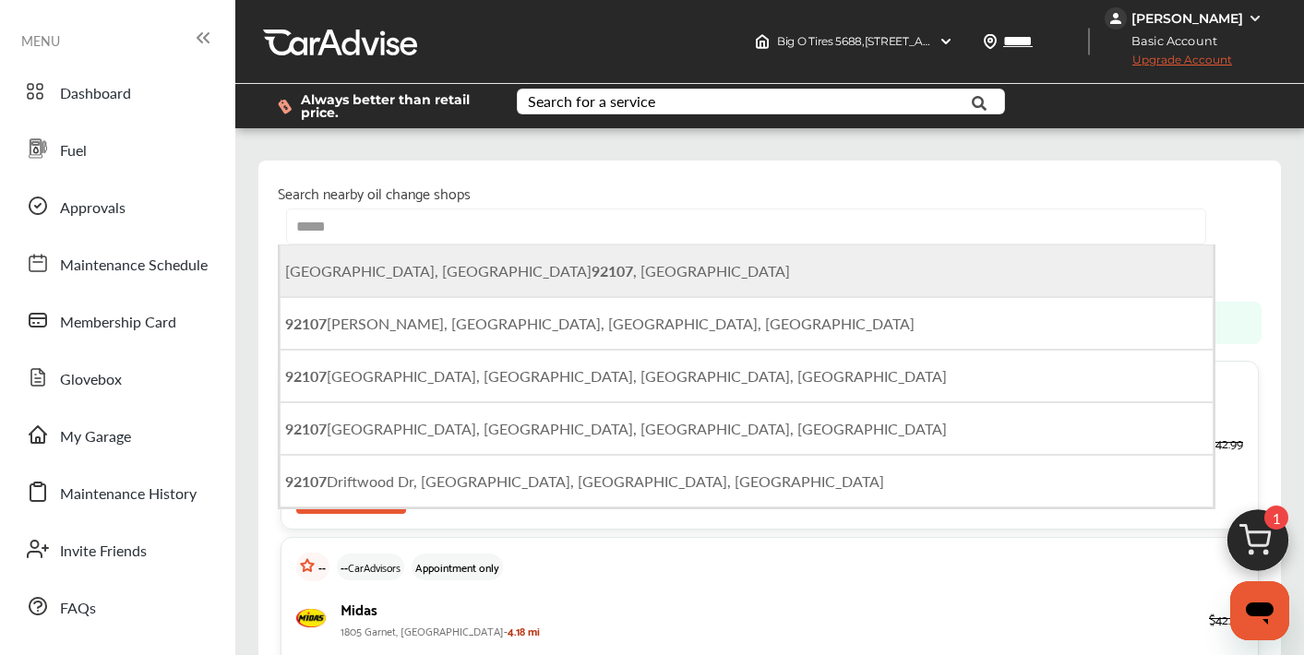
click at [623, 269] on li "San Diego, CA 92107 , USA" at bounding box center [747, 270] width 934 height 53
type input "**********"
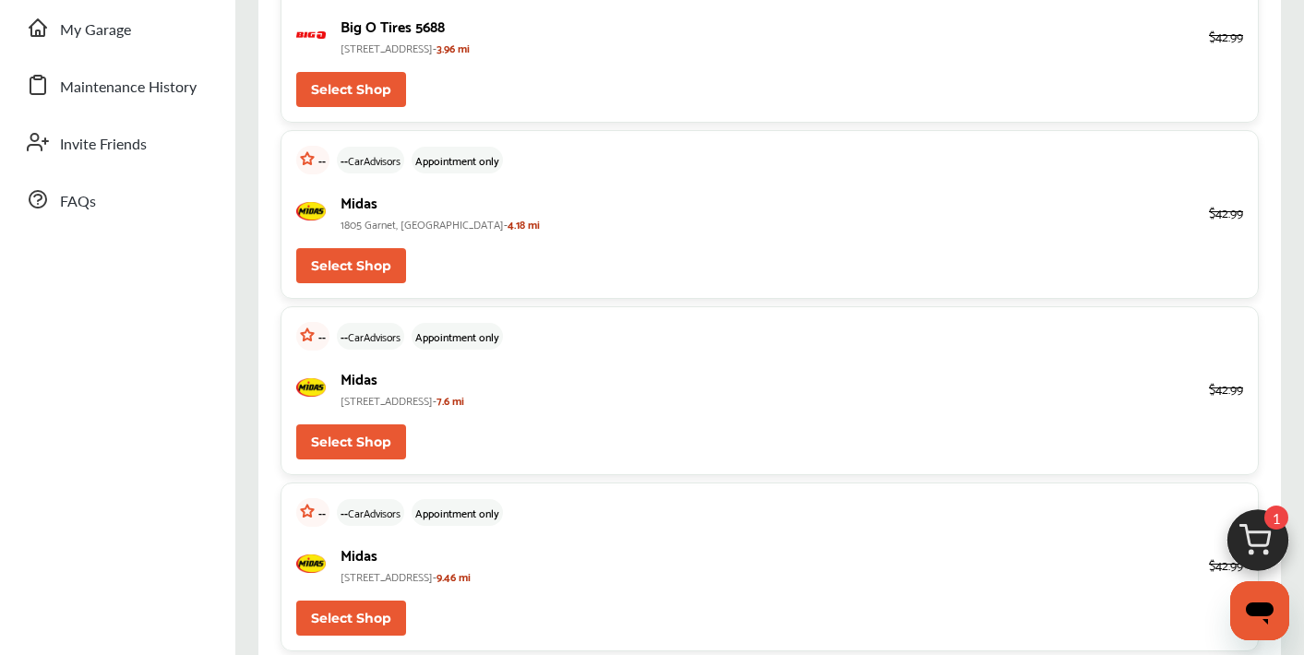
scroll to position [412, 0]
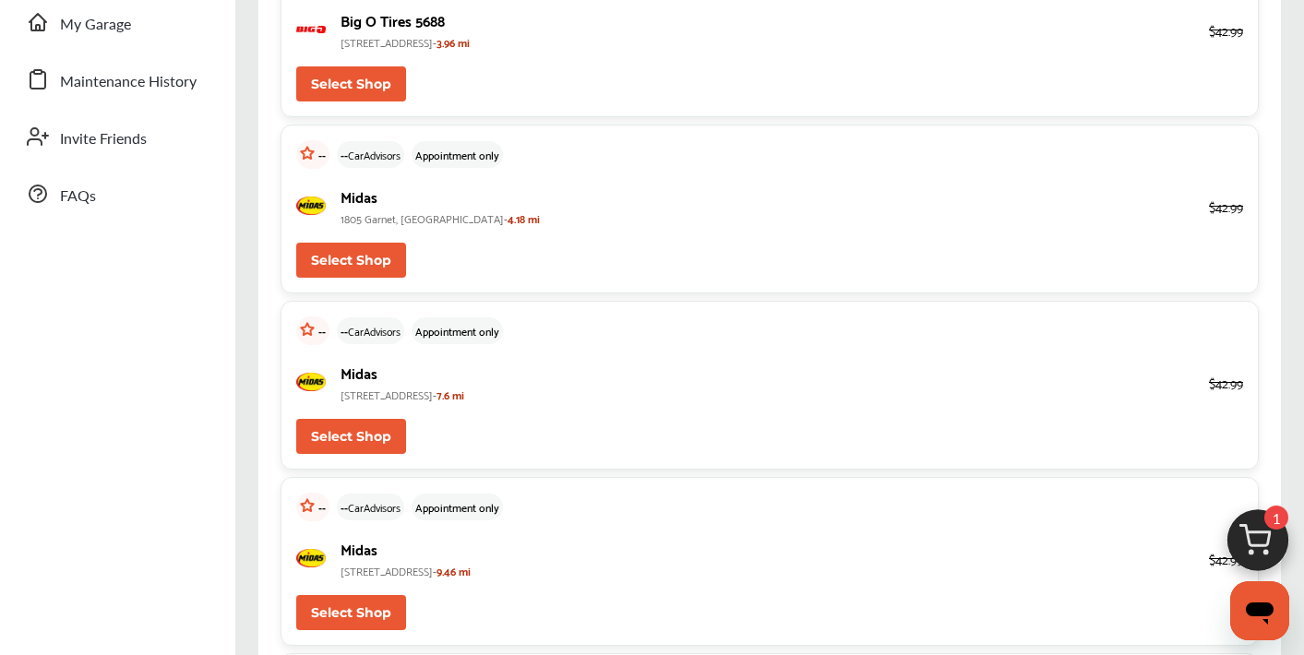
click at [388, 256] on button "Select Shop" at bounding box center [351, 260] width 110 height 35
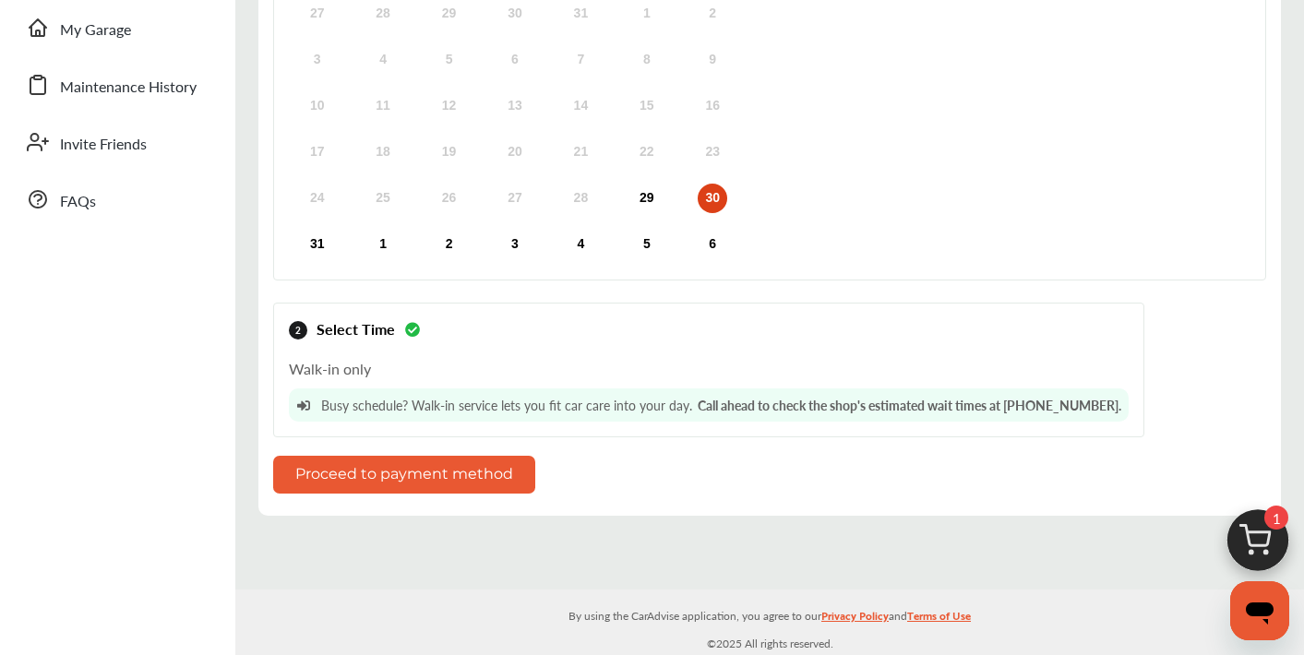
scroll to position [425, 0]
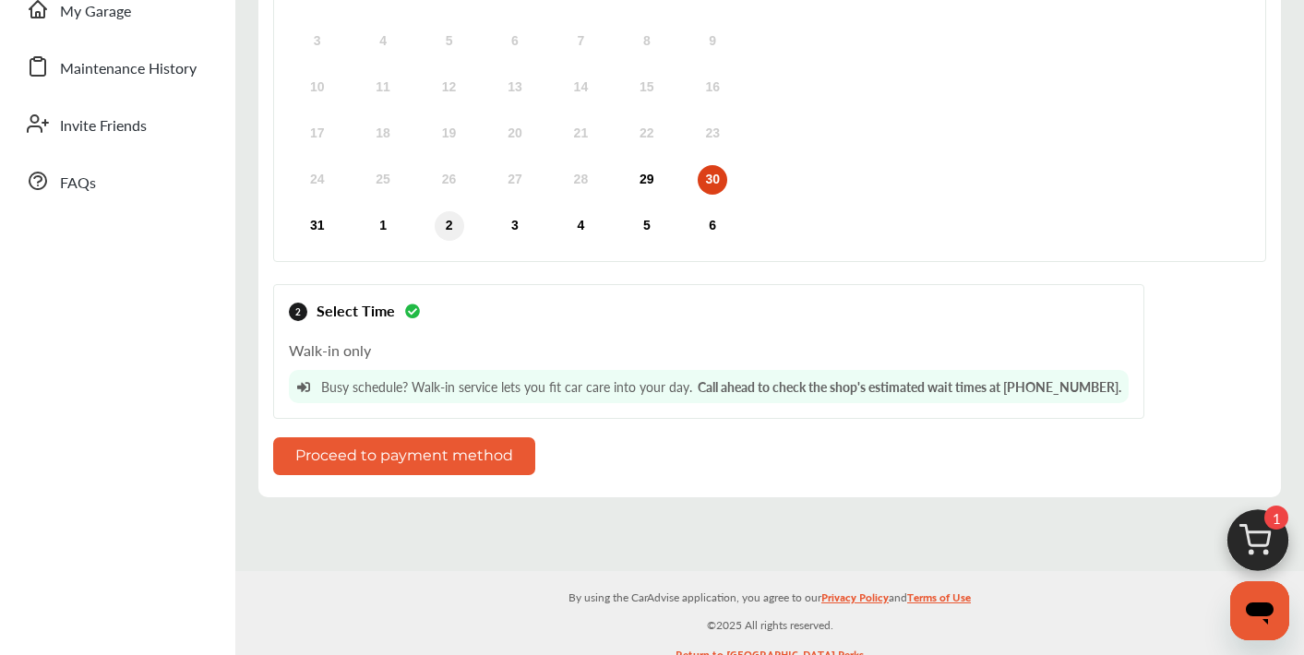
click at [444, 233] on div "2" at bounding box center [450, 226] width 30 height 30
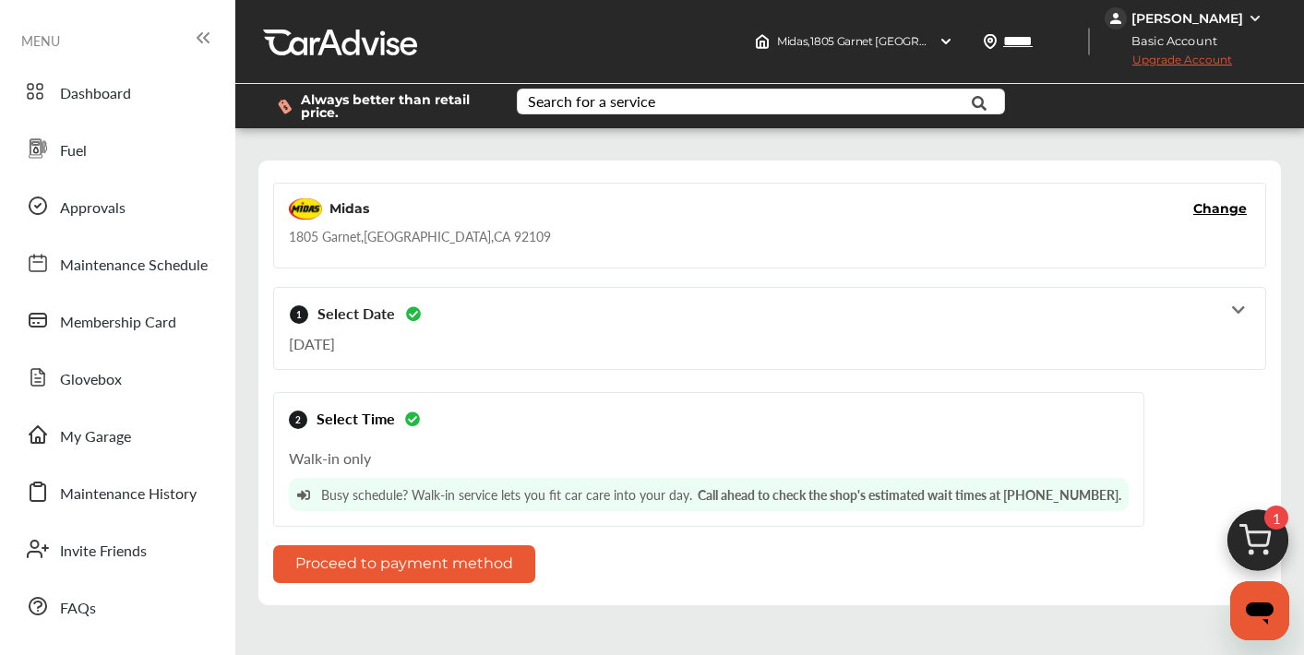
scroll to position [0, 0]
click at [444, 579] on button "Proceed to payment method" at bounding box center [404, 564] width 262 height 38
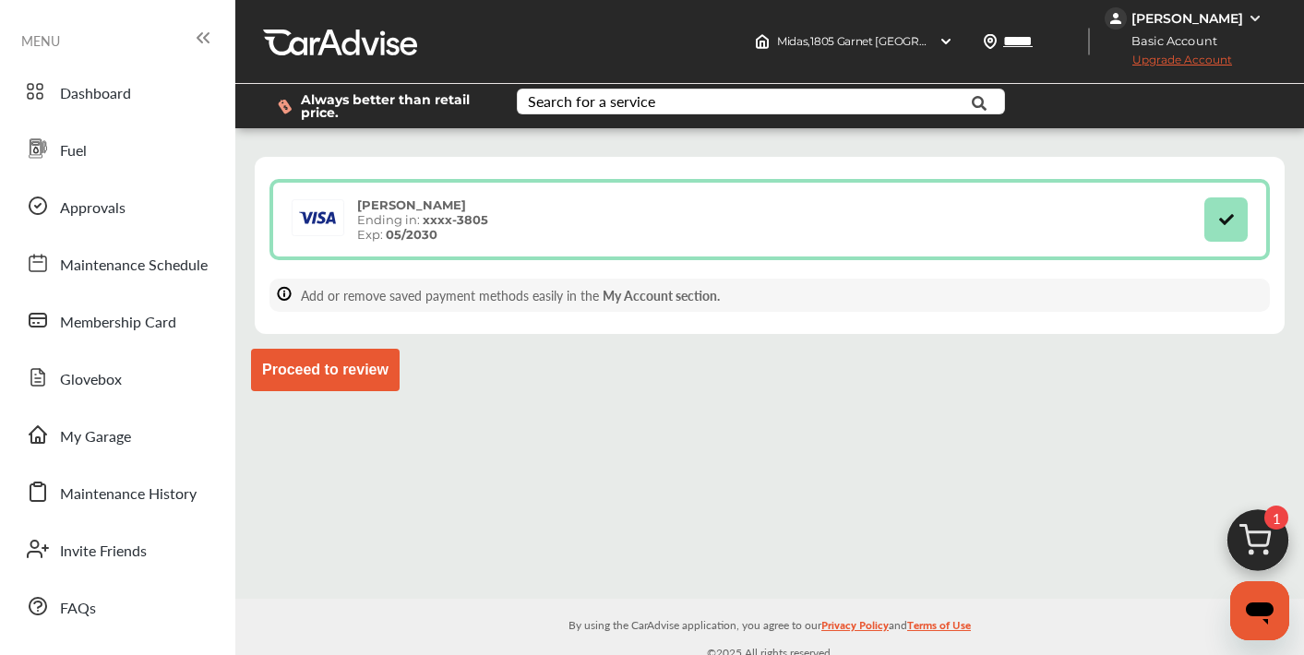
click at [373, 374] on button "Proceed to review" at bounding box center [325, 370] width 149 height 42
